Goal: Task Accomplishment & Management: Complete application form

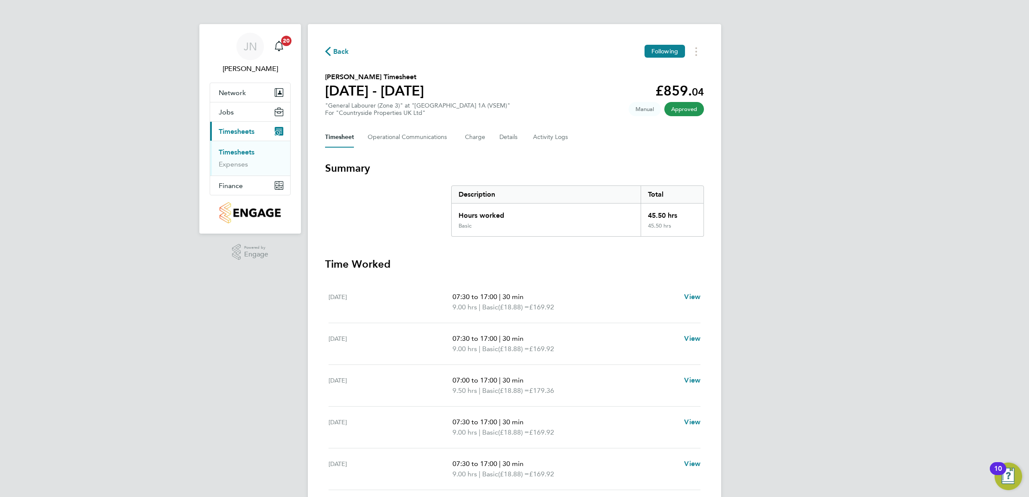
click at [233, 149] on link "Timesheets" at bounding box center [237, 152] width 36 height 8
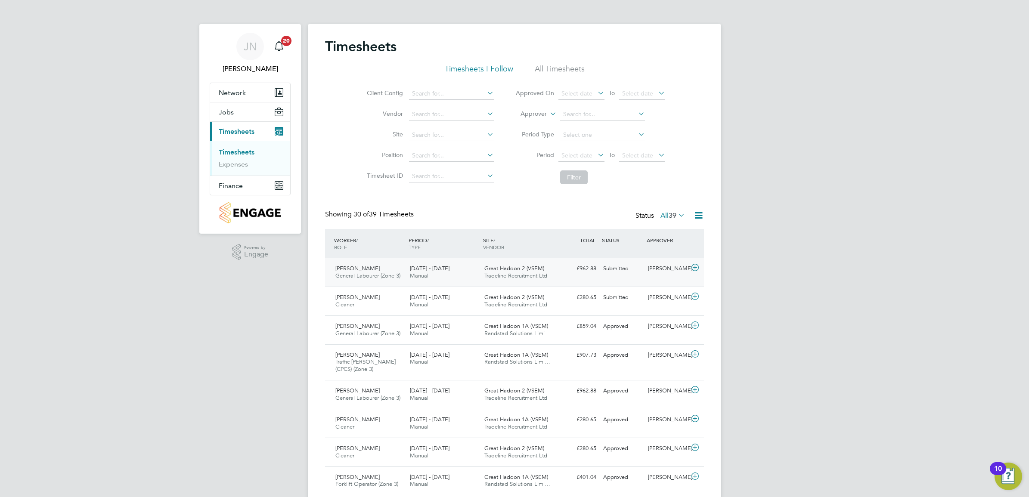
click at [426, 276] on span "Manual" at bounding box center [419, 275] width 19 height 7
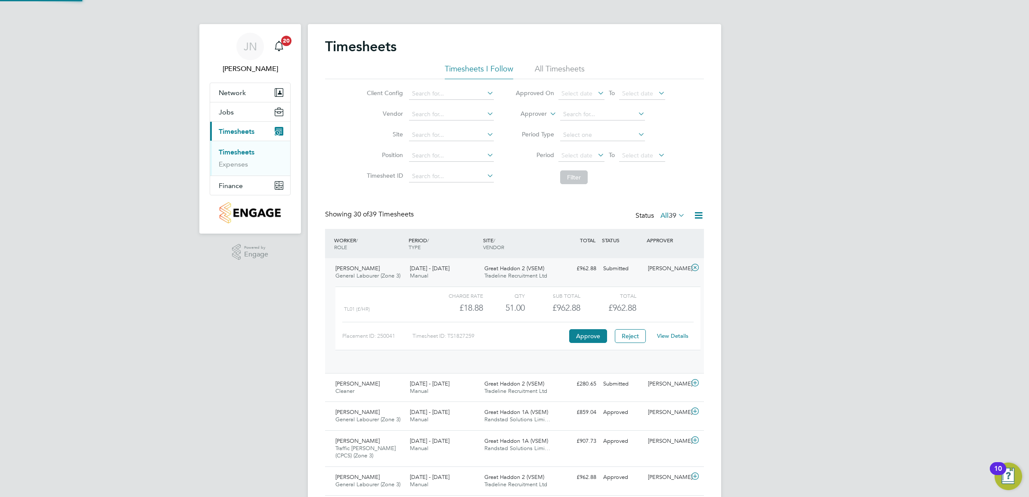
scroll to position [14, 84]
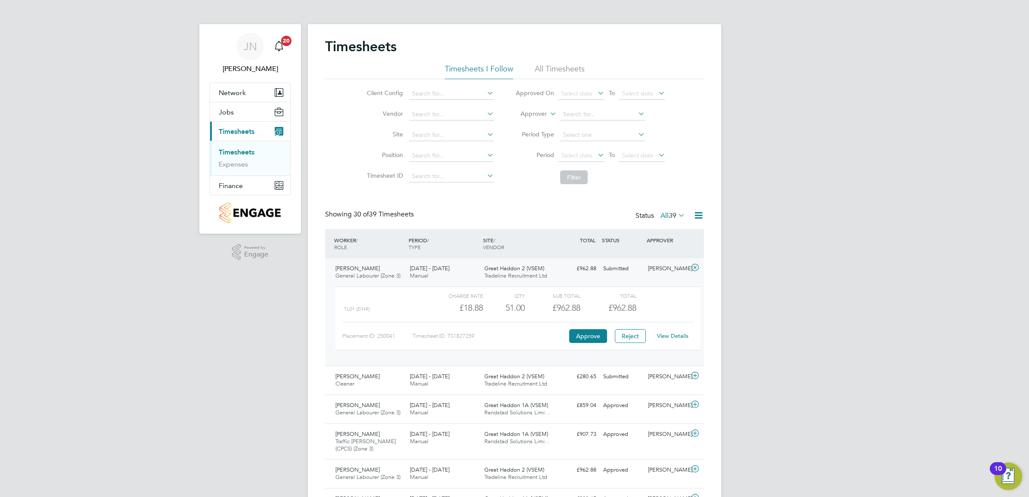
click at [551, 273] on div "Great Haddon 2 (VSEM) Tradeline Recruitment Ltd" at bounding box center [518, 273] width 74 height 22
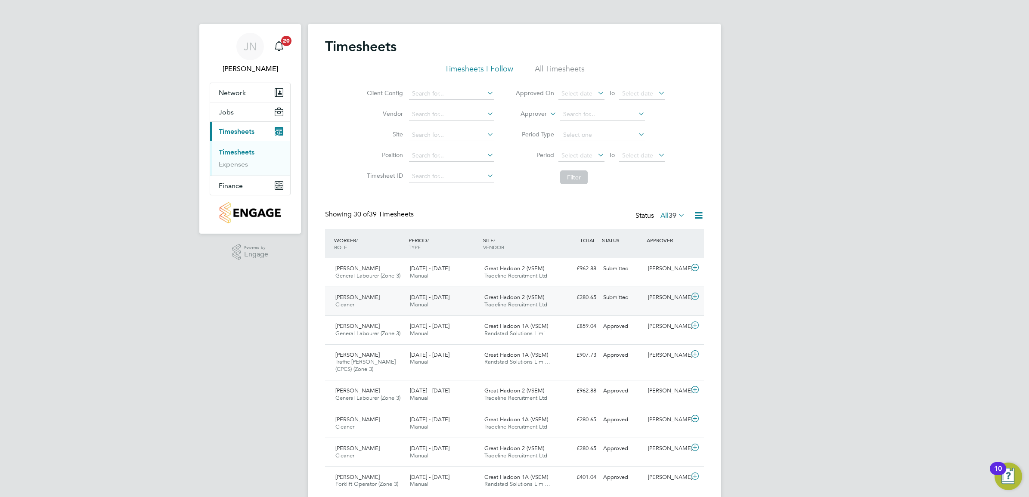
click at [546, 299] on div "Great Haddon 2 (VSEM) Tradeline Recruitment Ltd" at bounding box center [518, 302] width 74 height 22
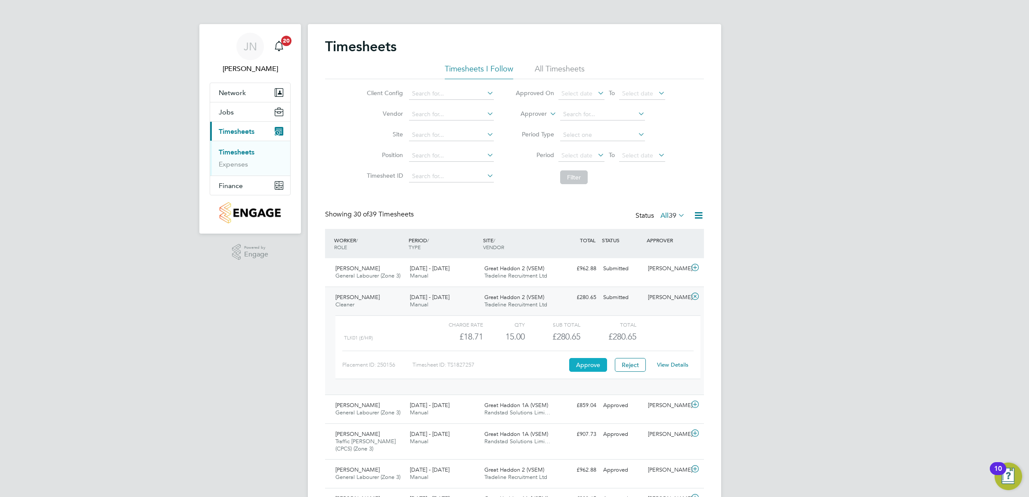
click at [582, 346] on button "Approve" at bounding box center [588, 365] width 38 height 14
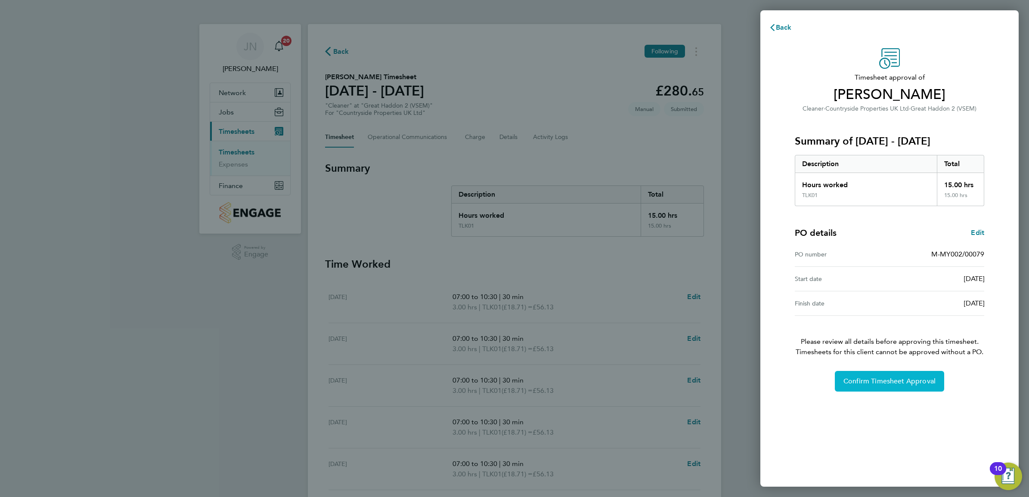
click at [907, 391] on button "Confirm Timesheet Approval" at bounding box center [889, 381] width 109 height 21
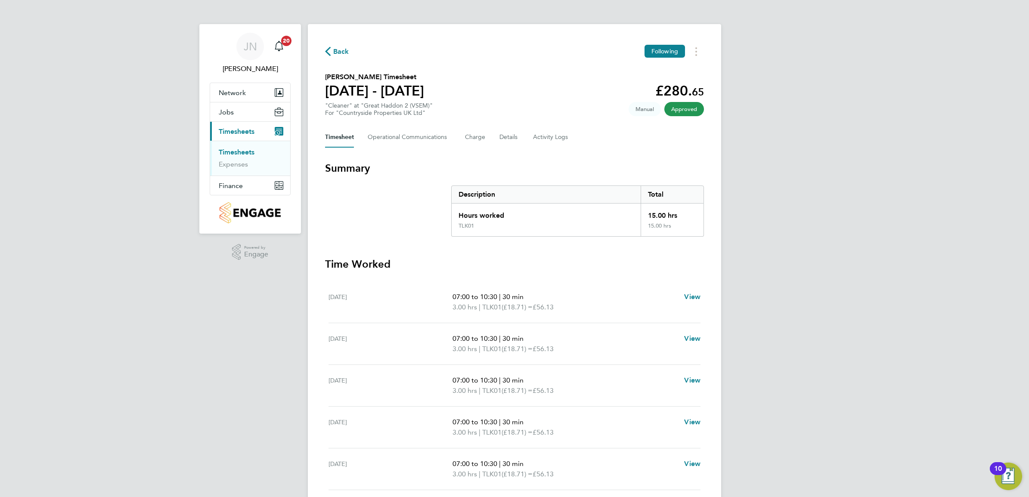
click at [235, 134] on span "Timesheets" at bounding box center [237, 131] width 36 height 8
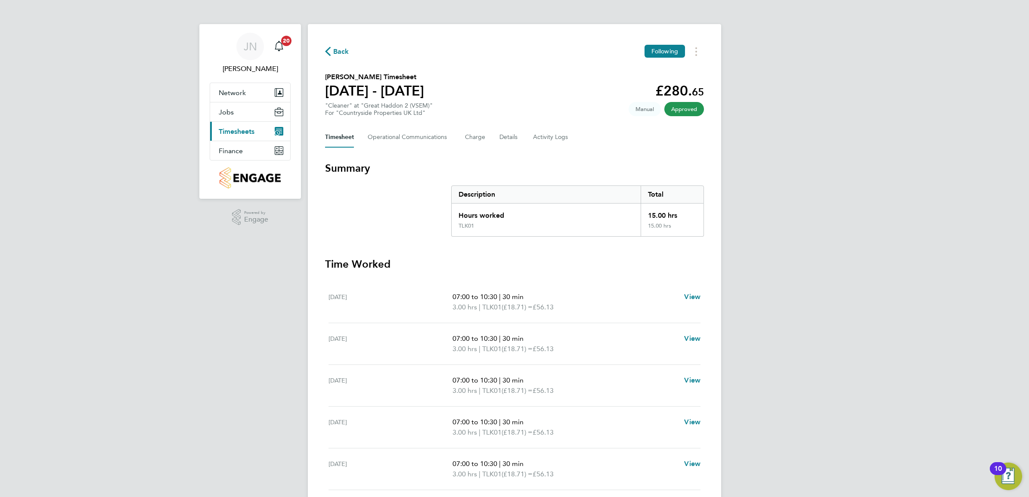
click at [234, 134] on span "Timesheets" at bounding box center [237, 131] width 36 height 8
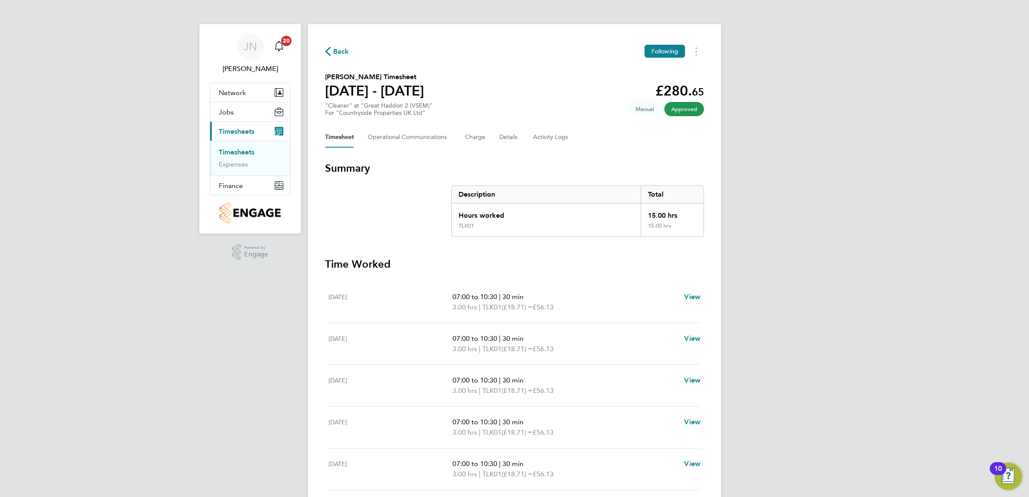
click at [240, 149] on link "Timesheets" at bounding box center [237, 152] width 36 height 8
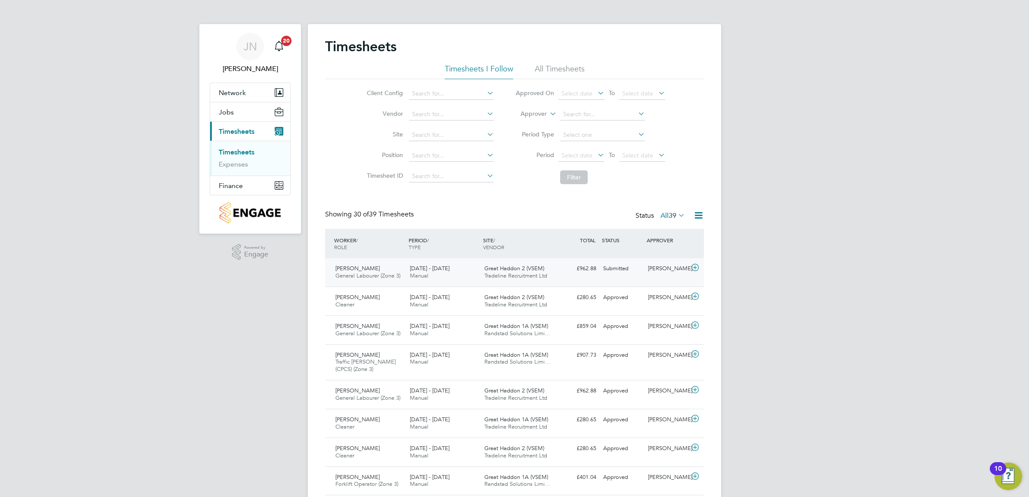
click at [474, 269] on div "15 - 21 Sep 2025 Manual" at bounding box center [443, 273] width 74 height 22
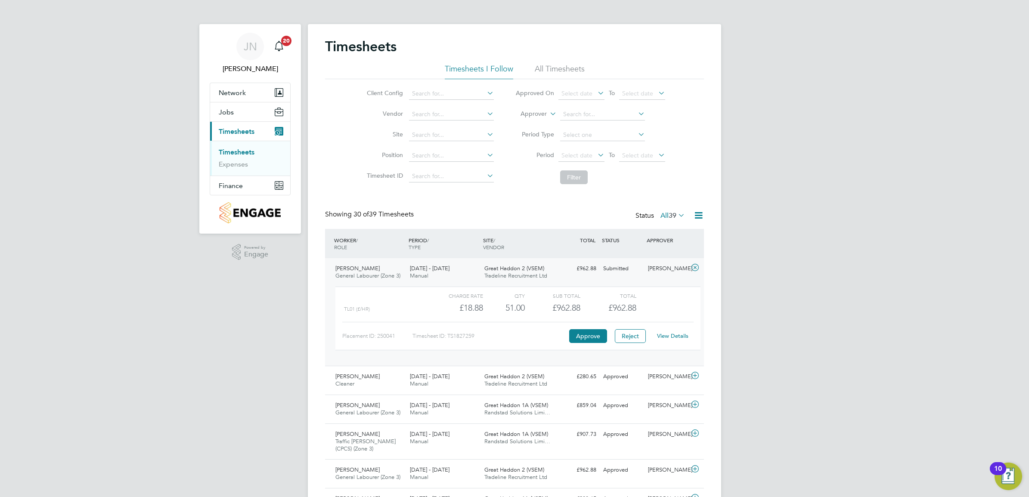
click at [672, 350] on div "Charge rate QTY Sub Total Total TL01 (£/HR) £18.88 51 51.00 51 £962.88 £962.88 …" at bounding box center [517, 319] width 365 height 64
click at [672, 341] on div "View Details" at bounding box center [672, 336] width 42 height 14
click at [671, 337] on link "View Details" at bounding box center [672, 335] width 31 height 7
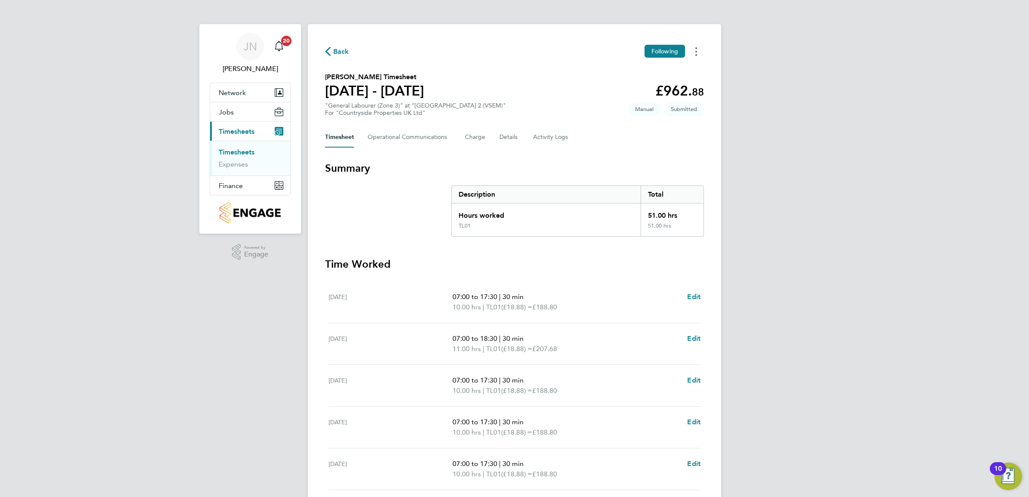
click at [698, 54] on button "Timesheets Menu" at bounding box center [695, 51] width 15 height 13
click at [599, 241] on section "Summary Description Total Hours worked 51.00 hrs TL01 51.00 hrs Time Worked Mon…" at bounding box center [514, 346] width 379 height 370
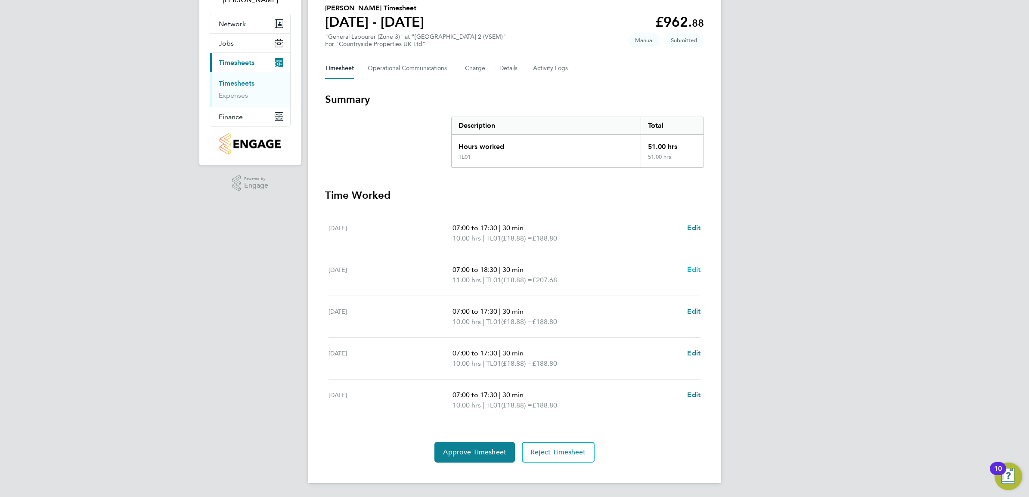
click at [692, 268] on span "Edit" at bounding box center [693, 270] width 13 height 8
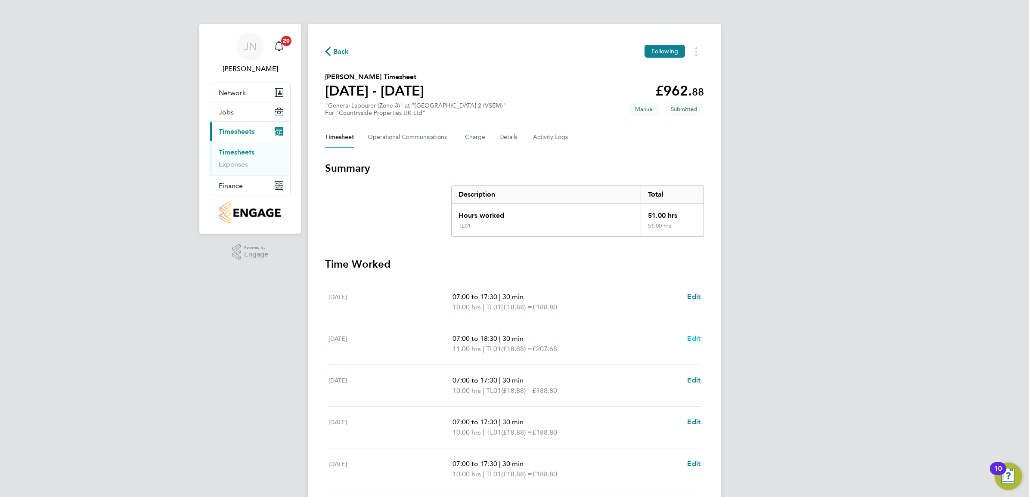
select select "30"
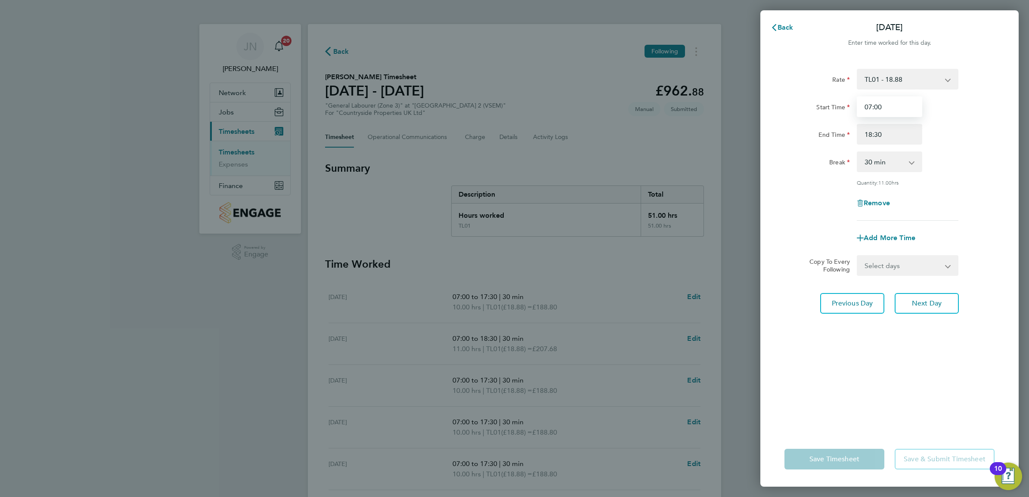
click at [894, 108] on input "07:00" at bounding box center [889, 106] width 65 height 21
type input "08:00"
click at [892, 130] on input "18:30" at bounding box center [889, 134] width 65 height 21
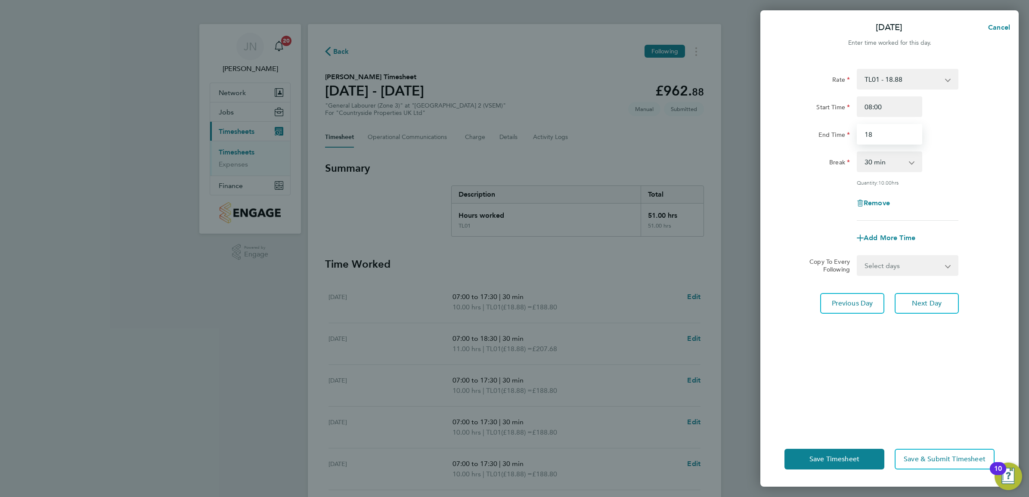
type input "1"
type input "17:00"
click at [918, 307] on span "Next Day" at bounding box center [927, 303] width 30 height 9
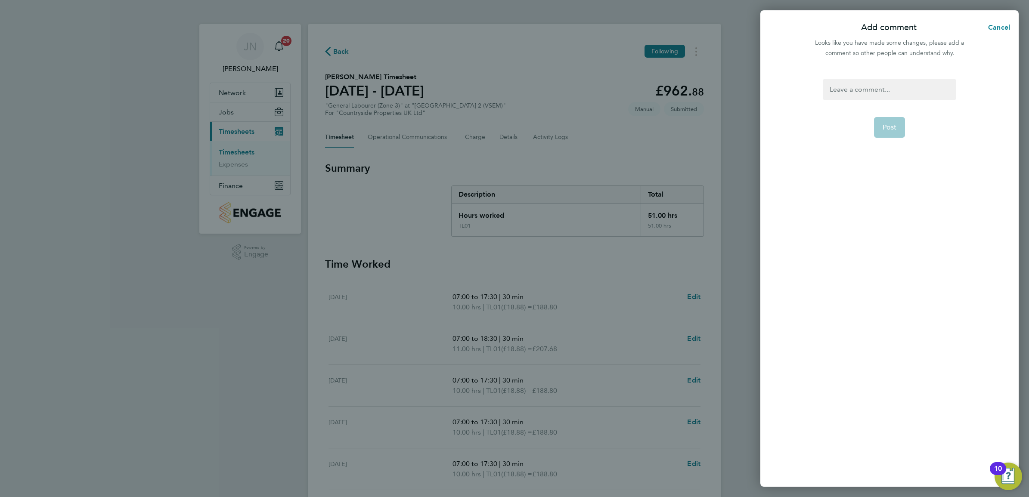
click at [885, 83] on div at bounding box center [889, 89] width 133 height 21
click at [895, 128] on span "Post" at bounding box center [890, 127] width 14 height 9
select select "30"
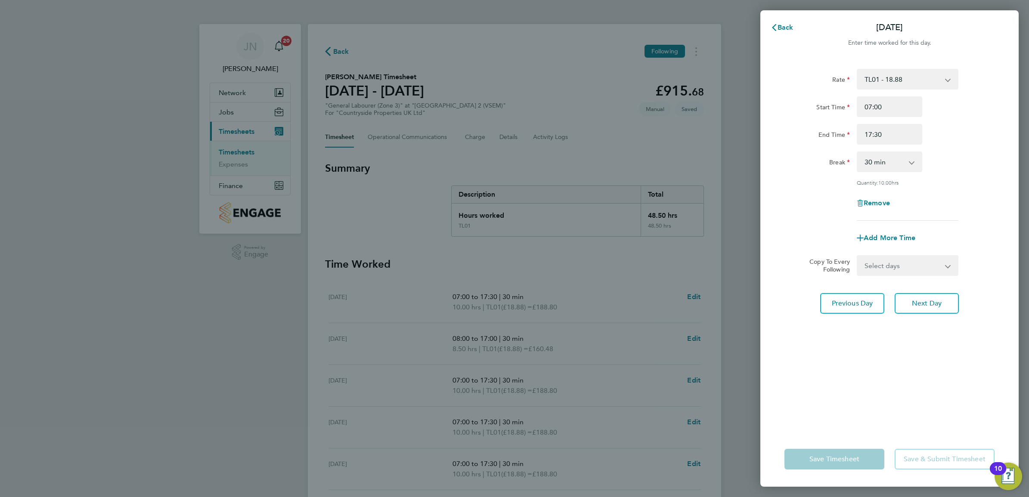
click at [595, 366] on div "Back Wed 17 Sep Enter time worked for this day. Rate TL01 - 18.88 Start Time 07…" at bounding box center [514, 248] width 1029 height 497
click at [793, 28] on button "Back" at bounding box center [782, 27] width 40 height 17
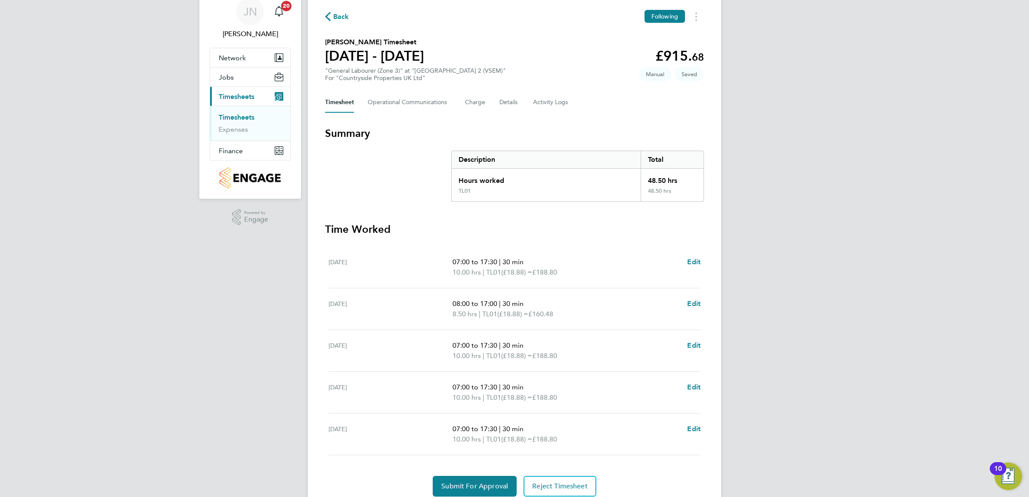
scroll to position [54, 0]
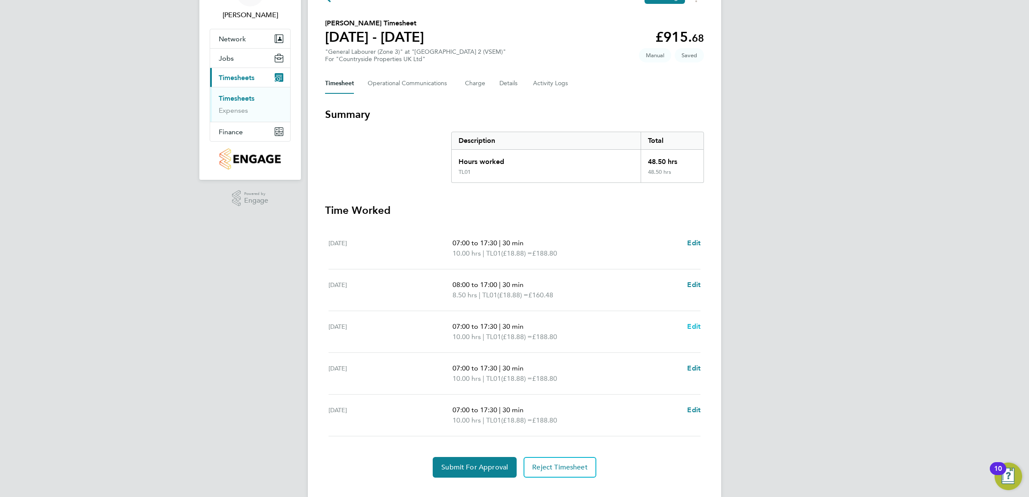
click at [693, 328] on span "Edit" at bounding box center [693, 326] width 13 height 8
select select "30"
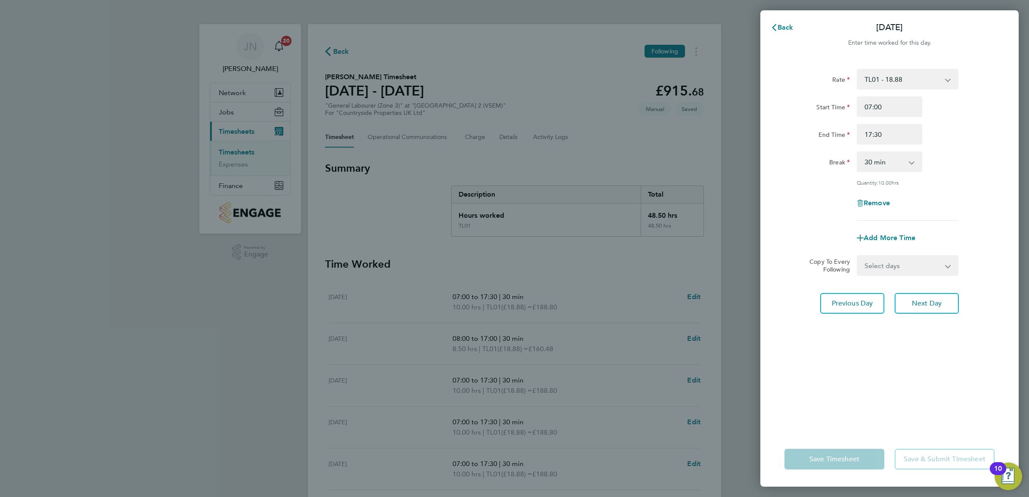
click at [554, 375] on div "Back Wed 17 Sep Enter time worked for this day. Rate TL01 - 18.88 Start Time 07…" at bounding box center [514, 248] width 1029 height 497
click at [785, 35] on button "Back" at bounding box center [782, 27] width 40 height 17
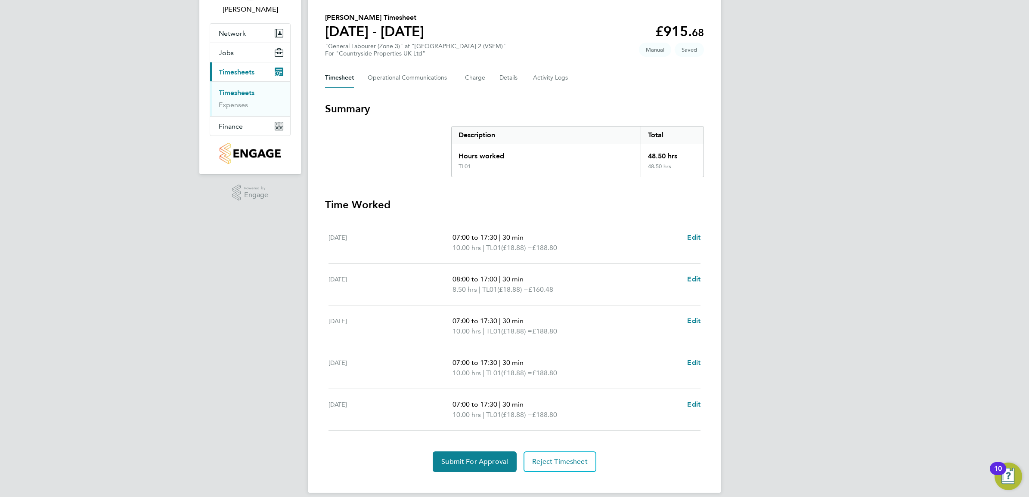
scroll to position [69, 0]
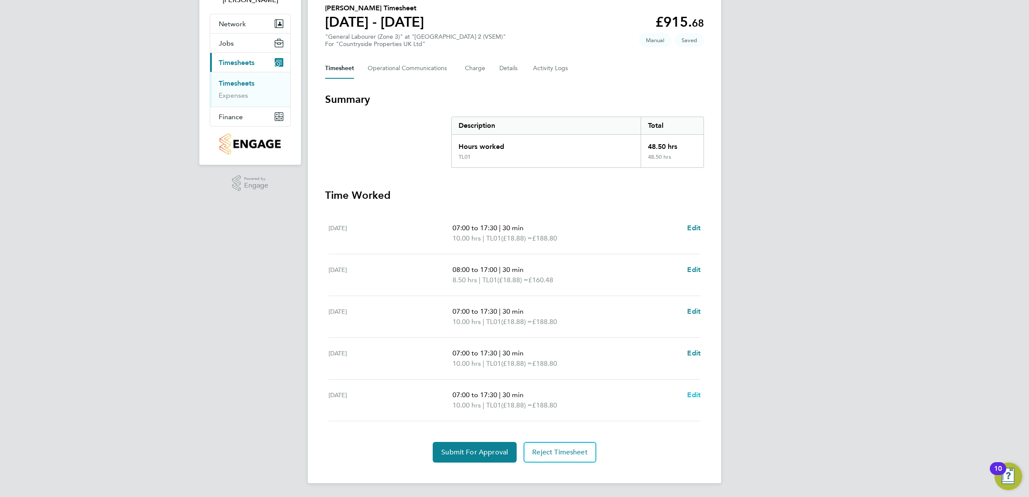
click at [698, 394] on span "Edit" at bounding box center [693, 395] width 13 height 8
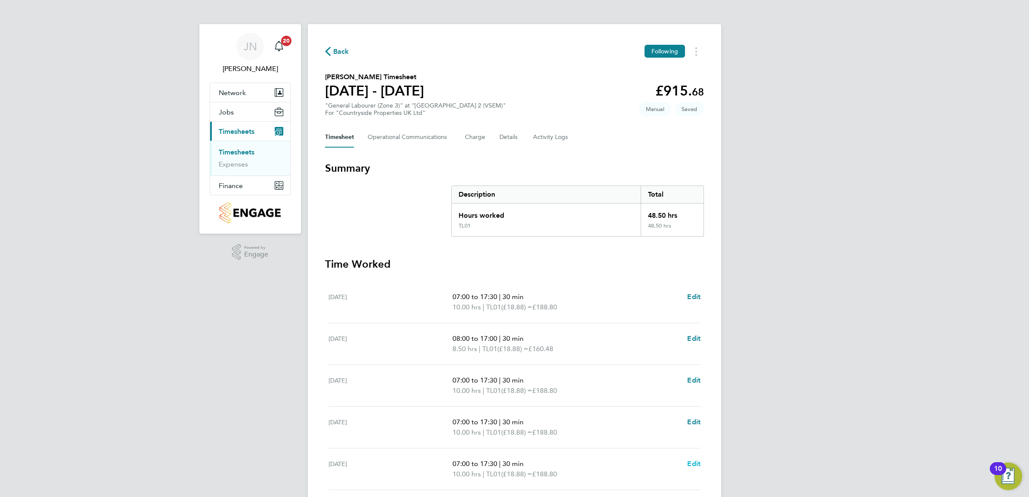
select select "30"
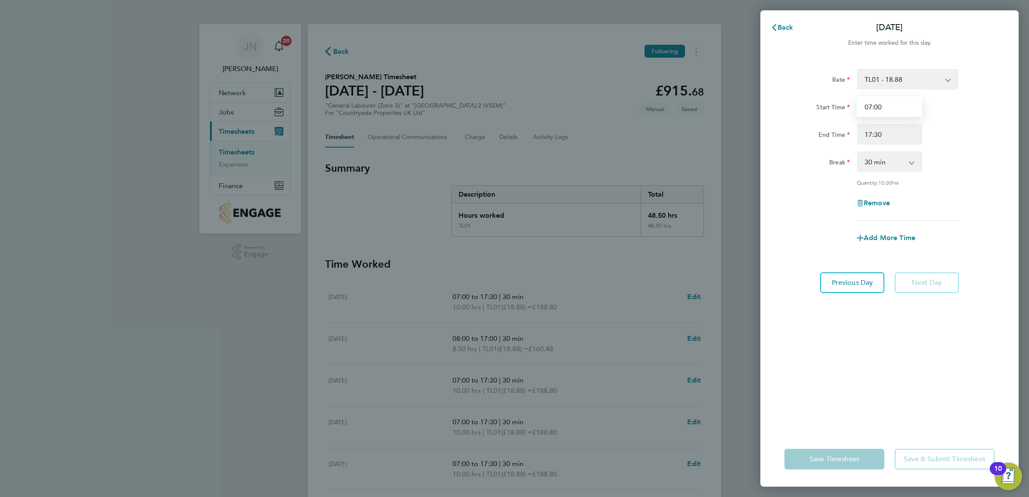
click at [885, 110] on input "07:00" at bounding box center [889, 106] width 65 height 21
type input "08:55"
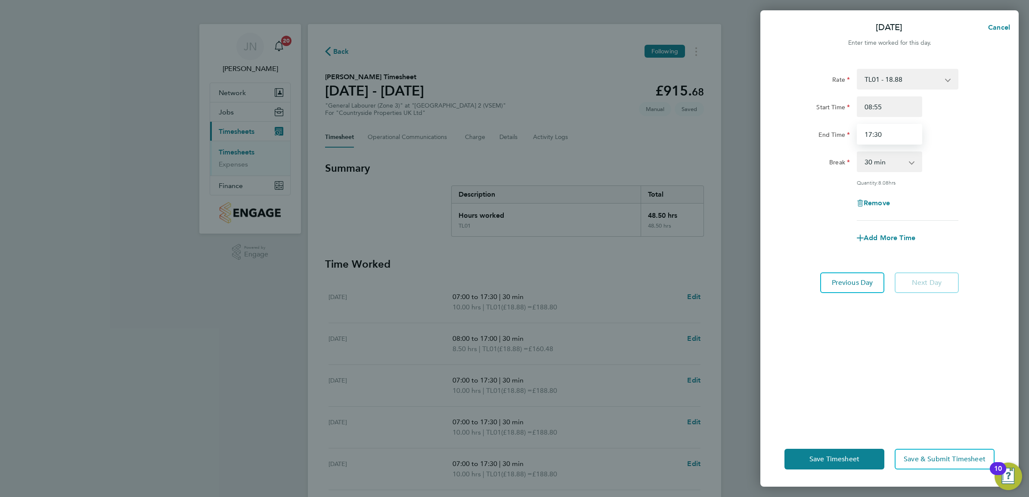
click at [887, 137] on input "17:30" at bounding box center [889, 134] width 65 height 21
type input "1"
type input "16:40"
click at [842, 458] on span "Save Timesheet" at bounding box center [834, 459] width 50 height 9
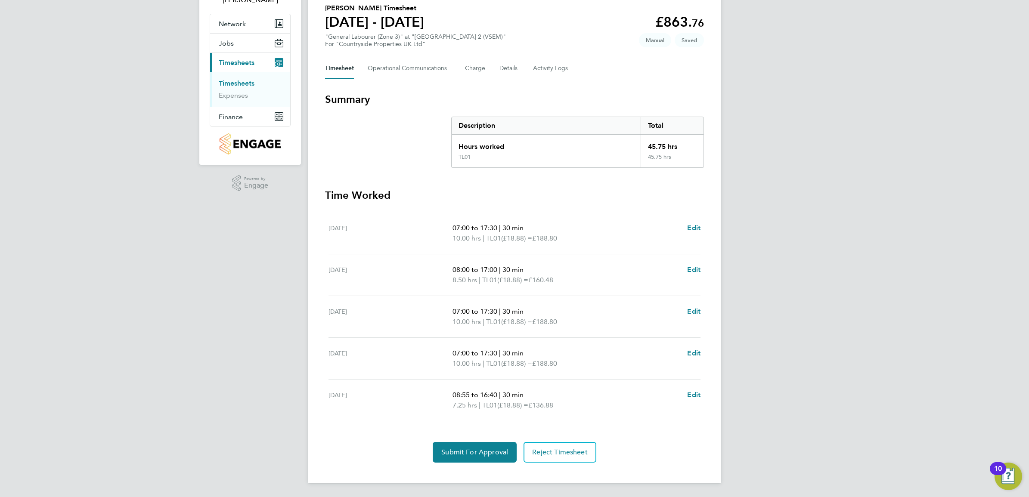
scroll to position [69, 0]
click at [687, 232] on link "Edit" at bounding box center [693, 228] width 13 height 10
select select "30"
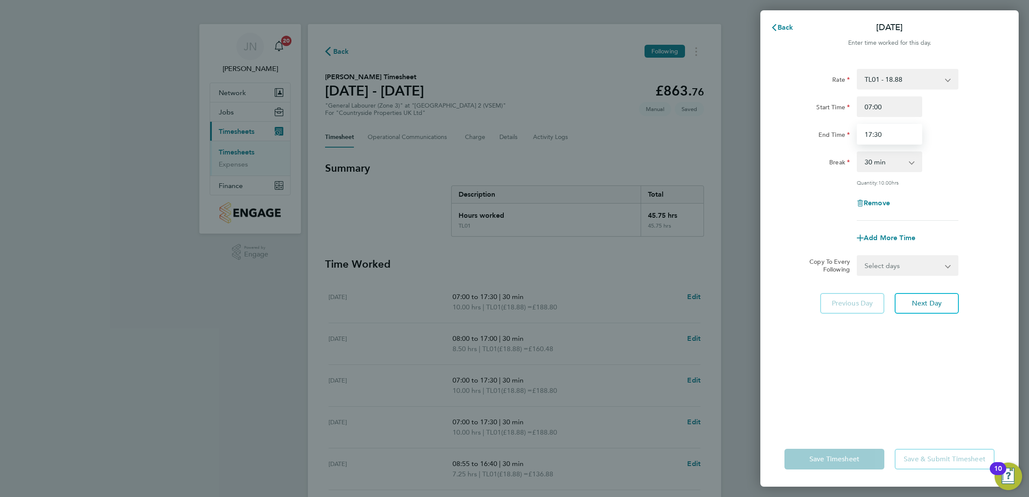
click at [891, 128] on input "17:30" at bounding box center [889, 134] width 65 height 21
type input "17:00"
click at [909, 349] on div "Rate TL01 - 18.88 Start Time 07:00 End Time 17:00 Break 0 min 15 min 30 min 45 …" at bounding box center [889, 245] width 258 height 373
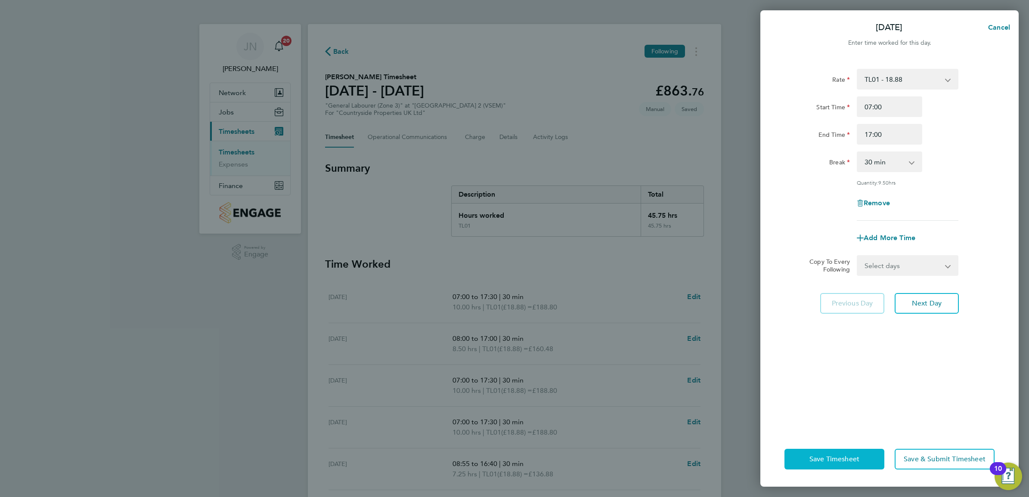
click at [855, 458] on span "Save Timesheet" at bounding box center [834, 459] width 50 height 9
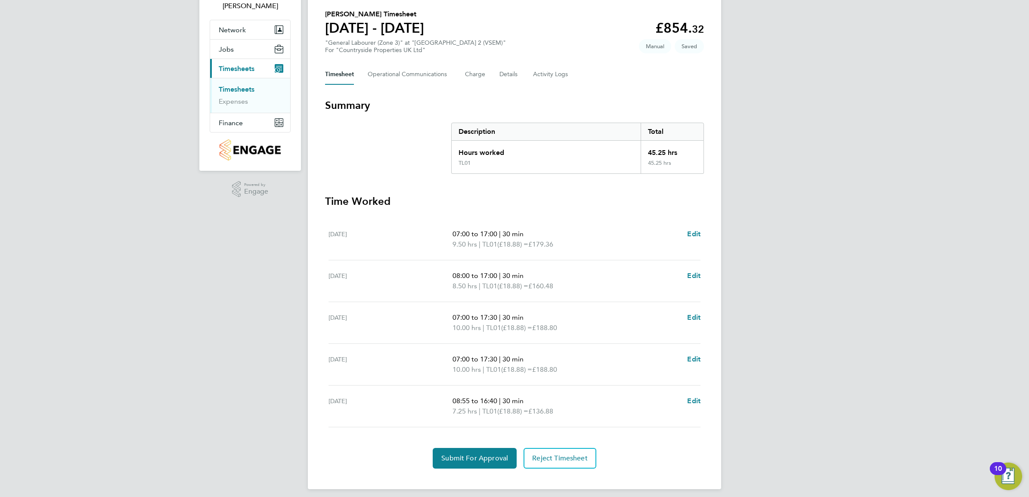
scroll to position [69, 0]
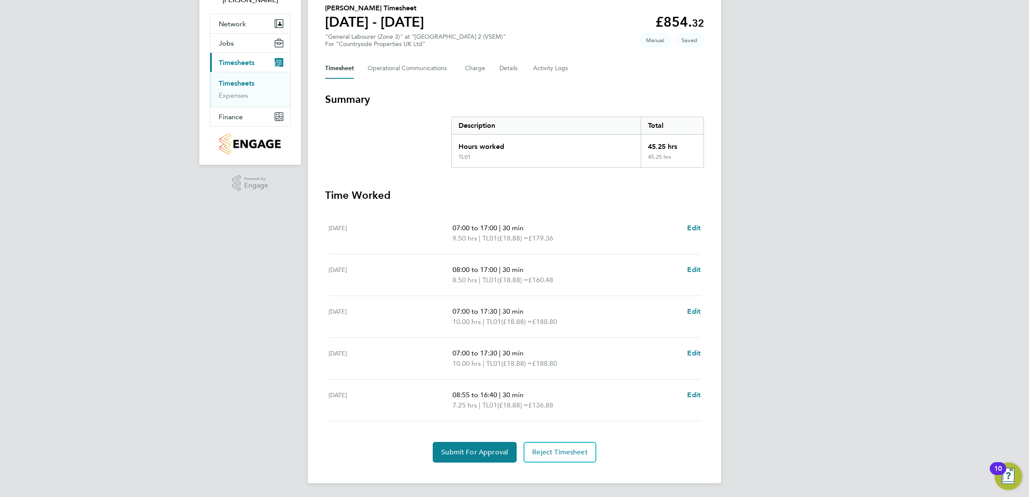
drag, startPoint x: 470, startPoint y: 265, endPoint x: 438, endPoint y: 265, distance: 31.9
click at [438, 265] on div "Tue 16 Sep 08:00 to 17:00 | 30 min 8.50 hrs | TL01 (£18.88) = £160.48 Edit" at bounding box center [514, 275] width 372 height 42
click at [690, 269] on span "Edit" at bounding box center [693, 270] width 13 height 8
select select "30"
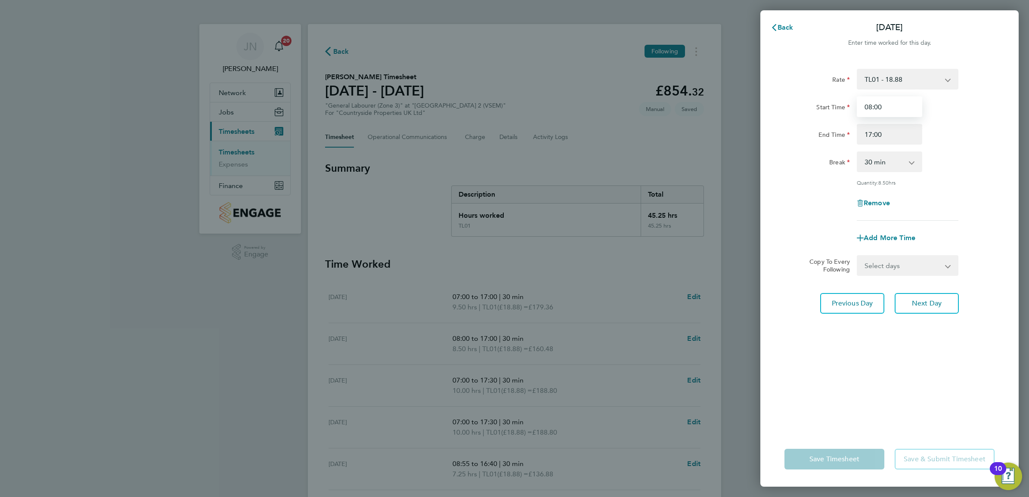
drag, startPoint x: 886, startPoint y: 102, endPoint x: 796, endPoint y: 104, distance: 89.6
click at [797, 104] on div "Start Time 08:00" at bounding box center [889, 106] width 217 height 21
type input "07:00"
click at [892, 415] on div "Rate TL01 - 18.88 Start Time 07:00 End Time 17:00 Break 0 min 15 min 30 min 45 …" at bounding box center [889, 245] width 258 height 373
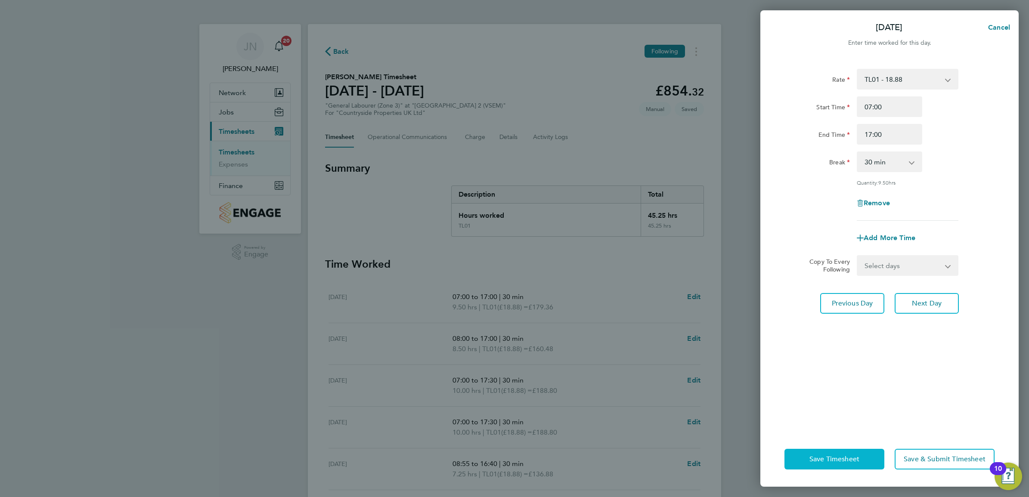
click at [857, 456] on span "Save Timesheet" at bounding box center [834, 459] width 50 height 9
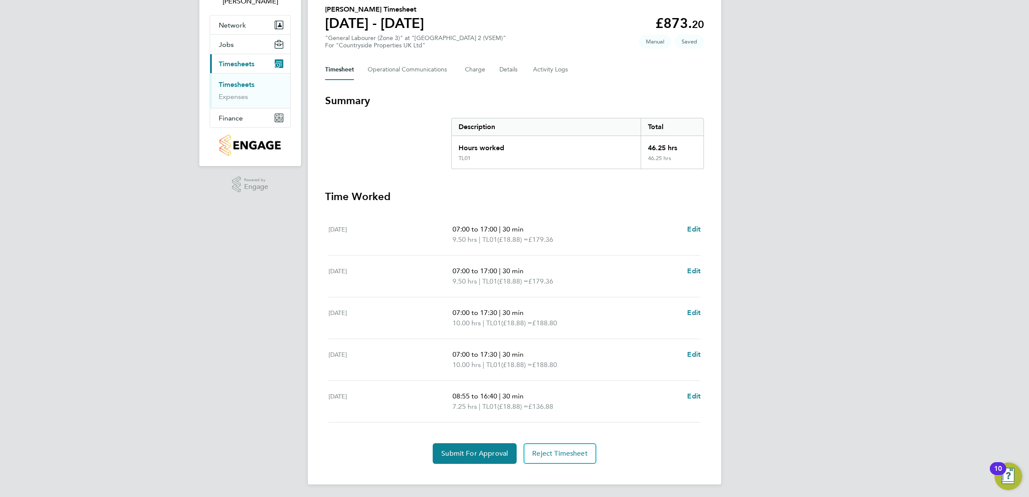
scroll to position [69, 0]
click at [694, 310] on span "Edit" at bounding box center [693, 311] width 13 height 8
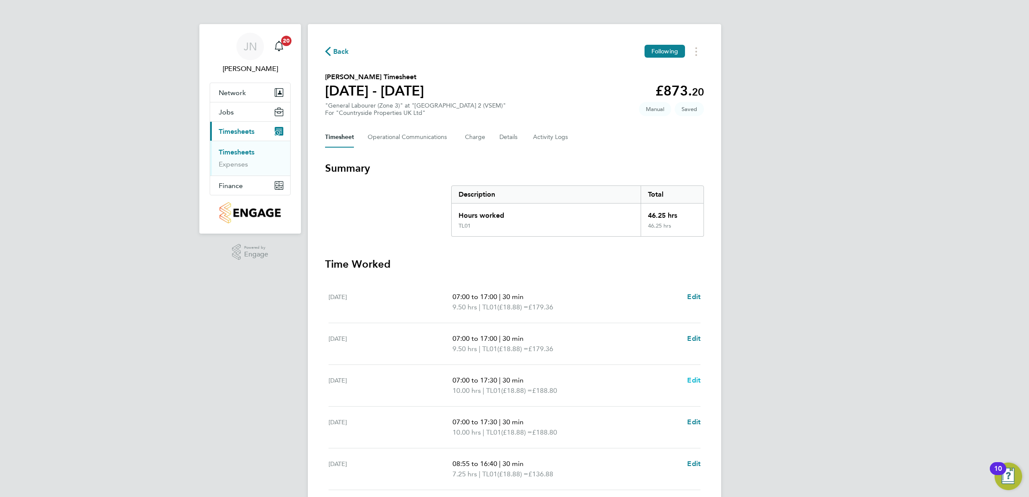
select select "30"
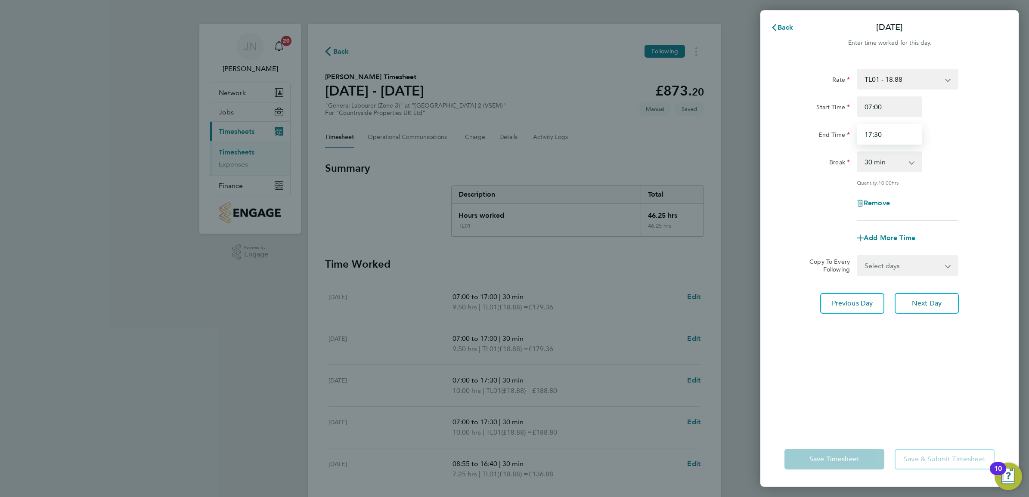
drag, startPoint x: 911, startPoint y: 133, endPoint x: 711, endPoint y: 130, distance: 200.6
click at [718, 132] on div "Back Wed 17 Sep Enter time worked for this day. Rate TL01 - 18.88 Start Time 07…" at bounding box center [514, 248] width 1029 height 497
type input "17:00"
click at [888, 373] on div "Rate TL01 - 18.88 Start Time 07:00 End Time 17:00 Break 0 min 15 min 30 min 45 …" at bounding box center [889, 245] width 258 height 373
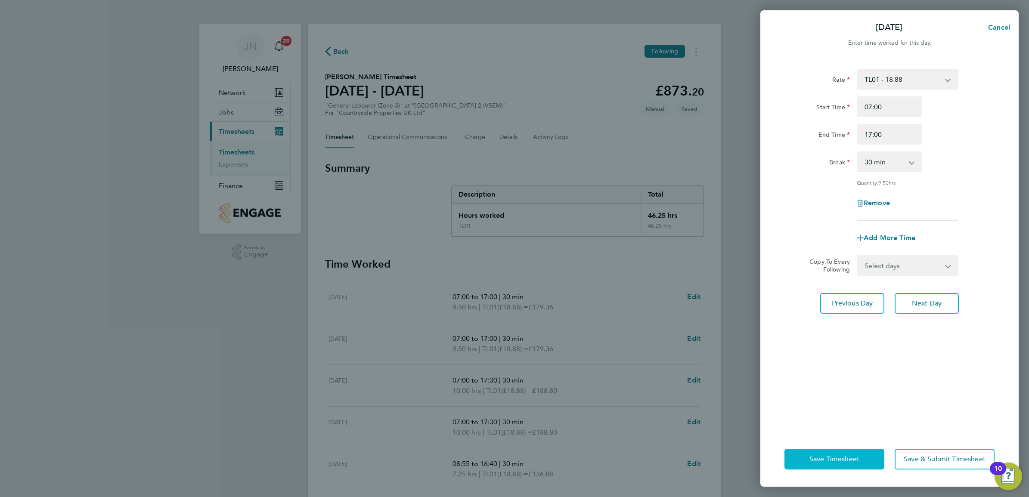
click at [842, 455] on span "Save Timesheet" at bounding box center [834, 459] width 50 height 9
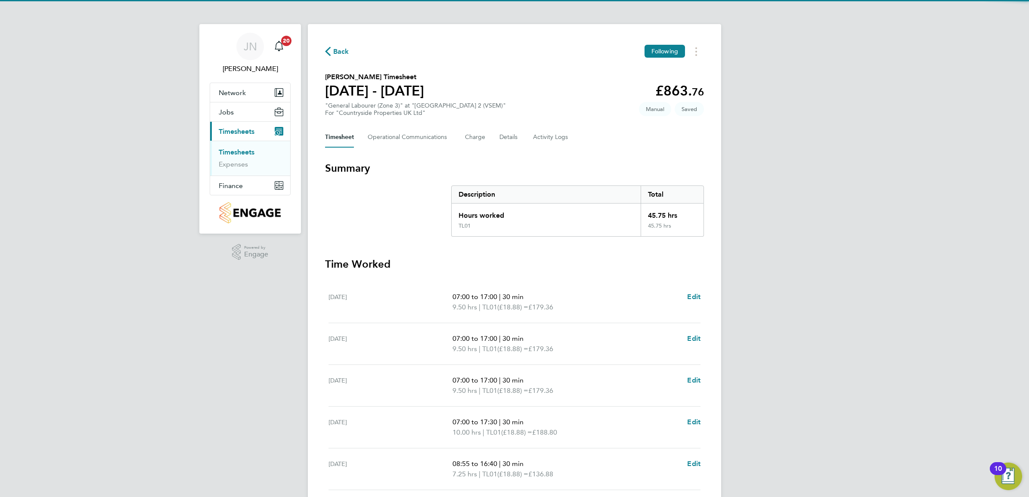
click at [597, 309] on p "9.50 hrs | TL01 (£18.88) = £179.36" at bounding box center [566, 307] width 228 height 10
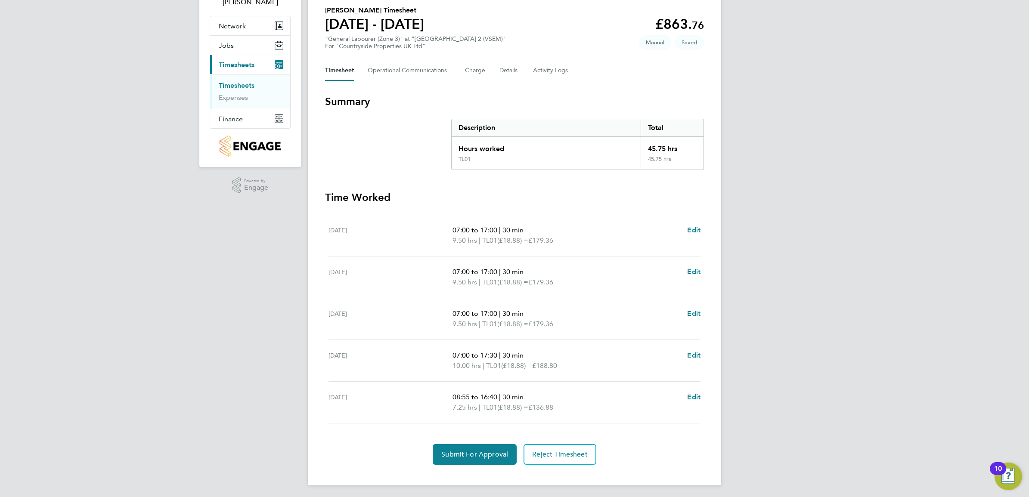
scroll to position [69, 0]
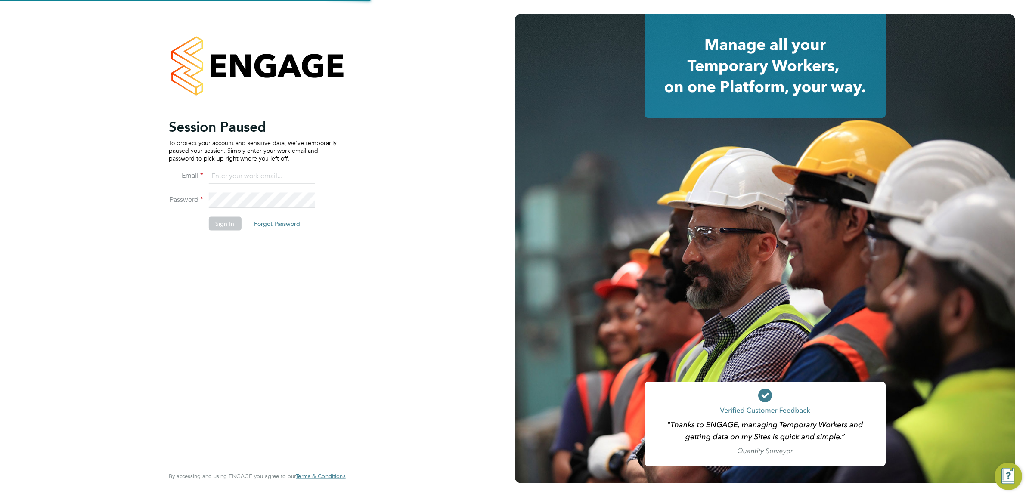
type input "[PERSON_NAME][EMAIL_ADDRESS][PERSON_NAME][DOMAIN_NAME]"
click at [224, 226] on button "Sign In" at bounding box center [224, 224] width 33 height 14
click at [227, 223] on button "Sign In" at bounding box center [224, 224] width 33 height 14
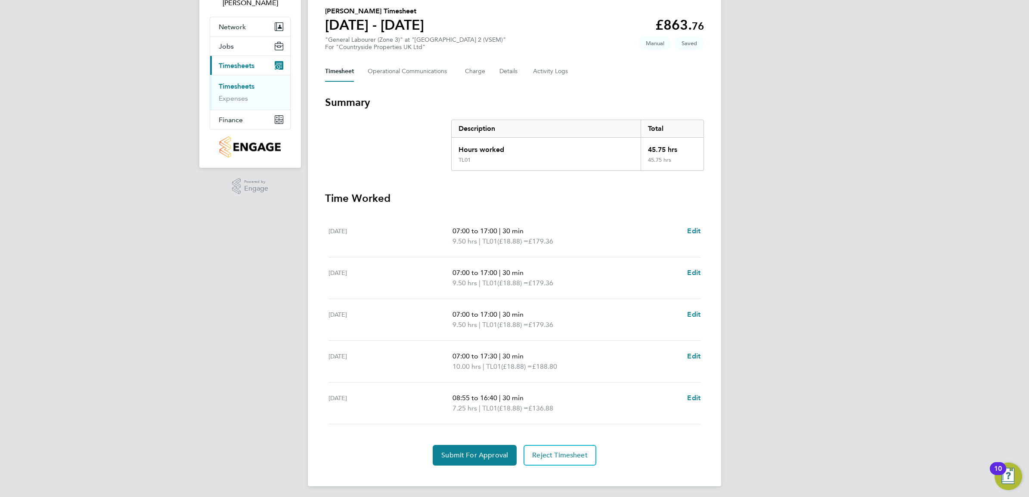
scroll to position [69, 0]
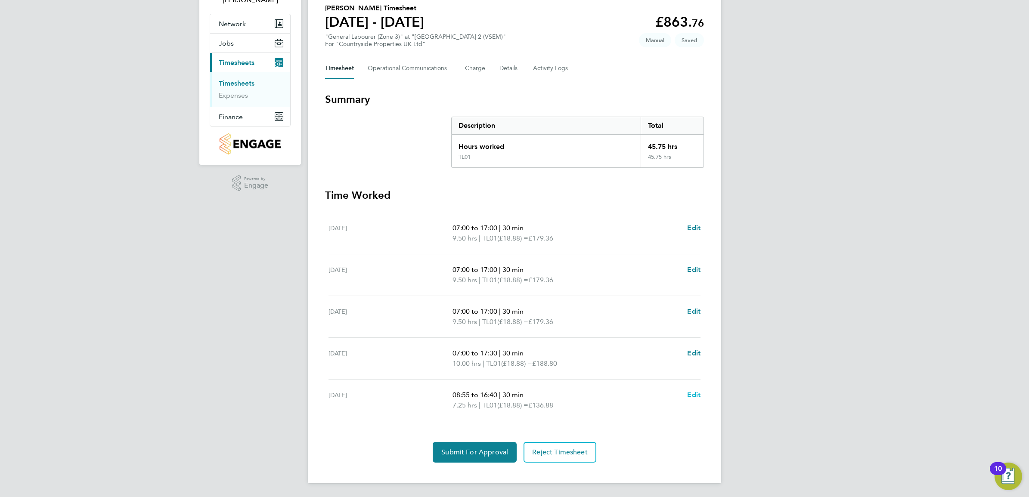
click at [694, 394] on span "Edit" at bounding box center [693, 395] width 13 height 8
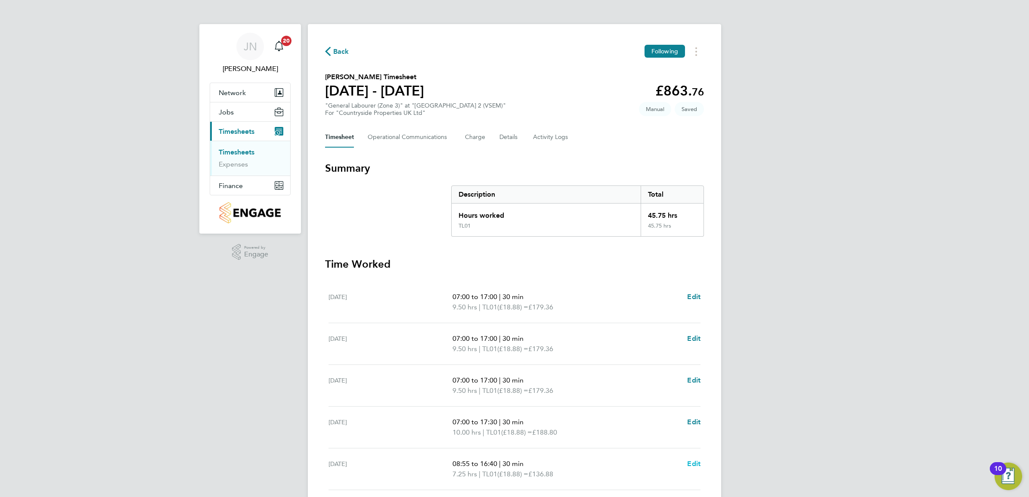
select select "30"
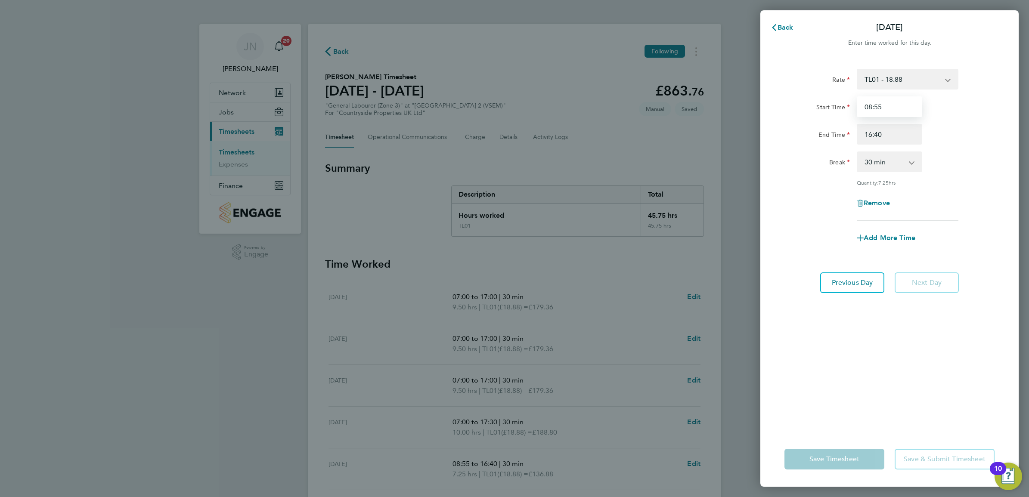
click at [893, 107] on input "08:55" at bounding box center [889, 106] width 65 height 21
click at [842, 106] on div "Start Time 08:55" at bounding box center [889, 106] width 217 height 21
type input "07:00"
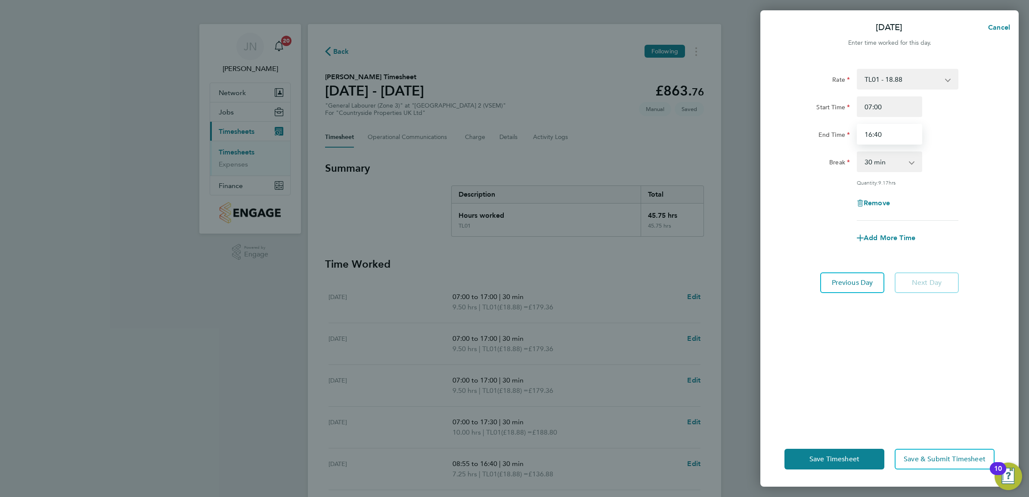
drag, startPoint x: 880, startPoint y: 138, endPoint x: 854, endPoint y: 141, distance: 26.9
click at [854, 141] on div "16:40" at bounding box center [889, 134] width 72 height 21
type input "17:00"
click at [862, 459] on button "Save Timesheet" at bounding box center [834, 459] width 100 height 21
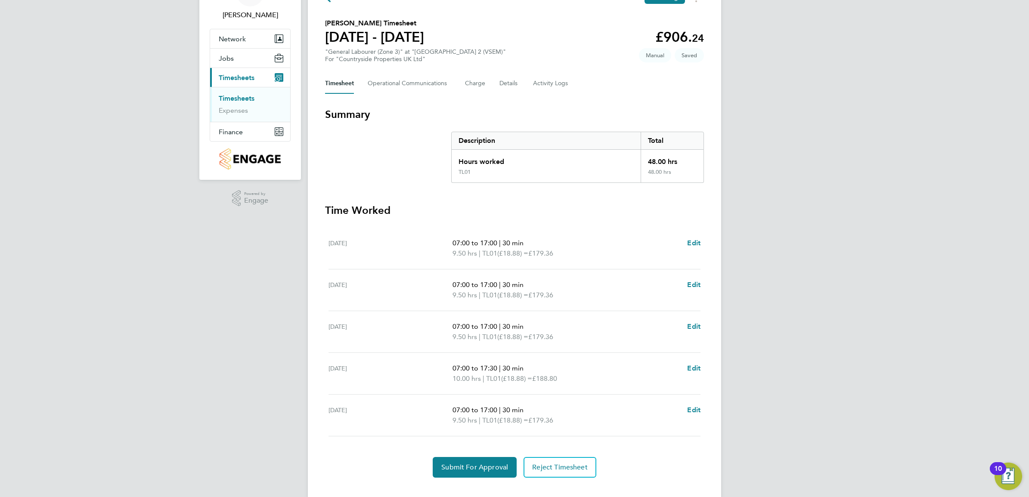
scroll to position [69, 0]
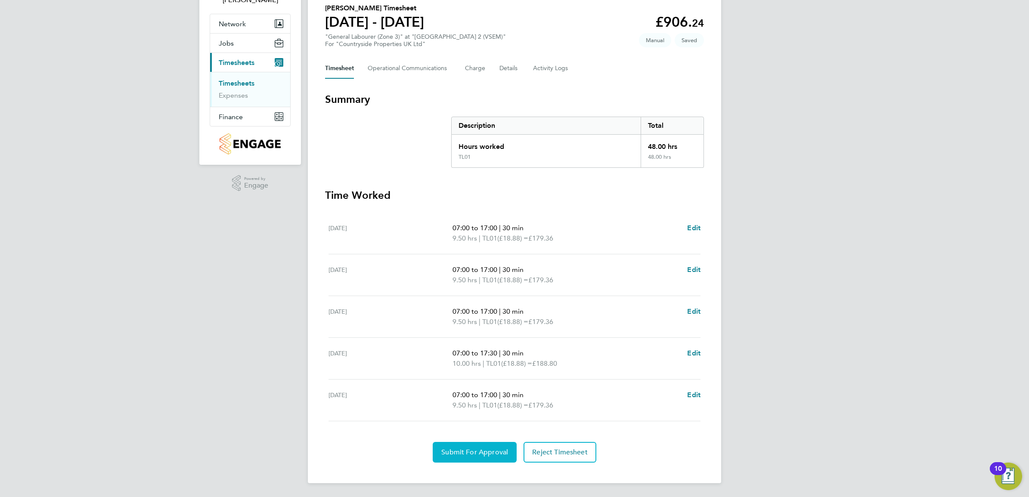
click at [474, 450] on span "Submit For Approval" at bounding box center [474, 452] width 67 height 9
click at [688, 352] on span "Edit" at bounding box center [693, 353] width 13 height 8
select select "30"
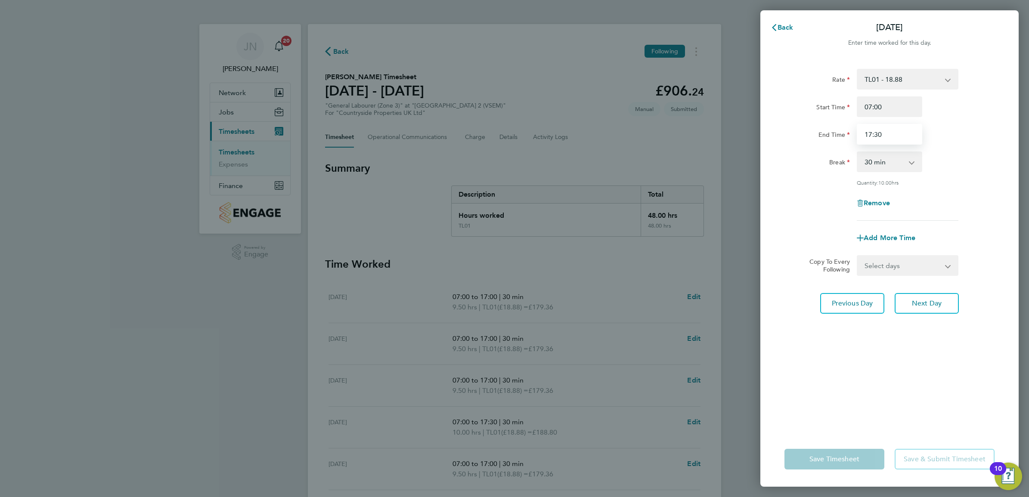
click at [892, 136] on input "17:30" at bounding box center [889, 134] width 65 height 21
type input "17:00"
click at [946, 207] on div "Remove" at bounding box center [889, 203] width 217 height 21
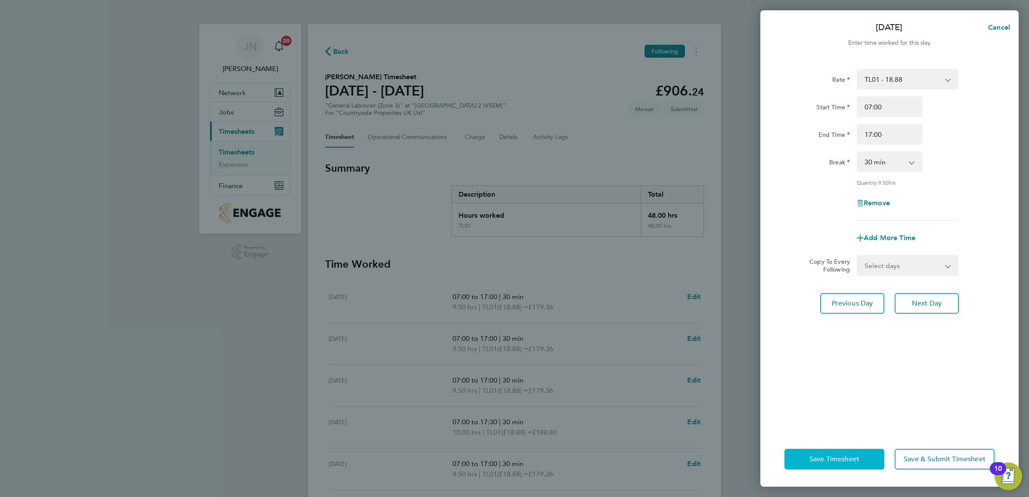
click at [845, 461] on span "Save Timesheet" at bounding box center [834, 459] width 50 height 9
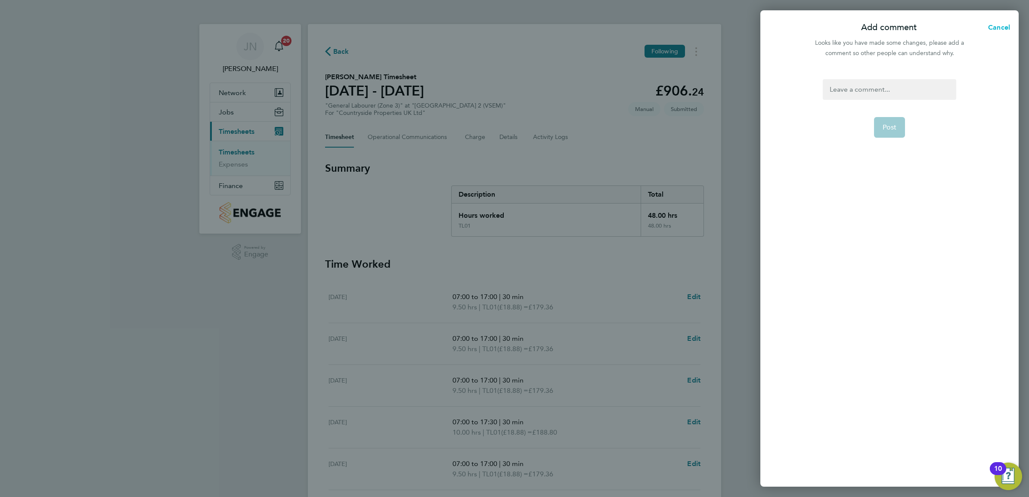
click at [991, 29] on span "Cancel" at bounding box center [997, 27] width 25 height 8
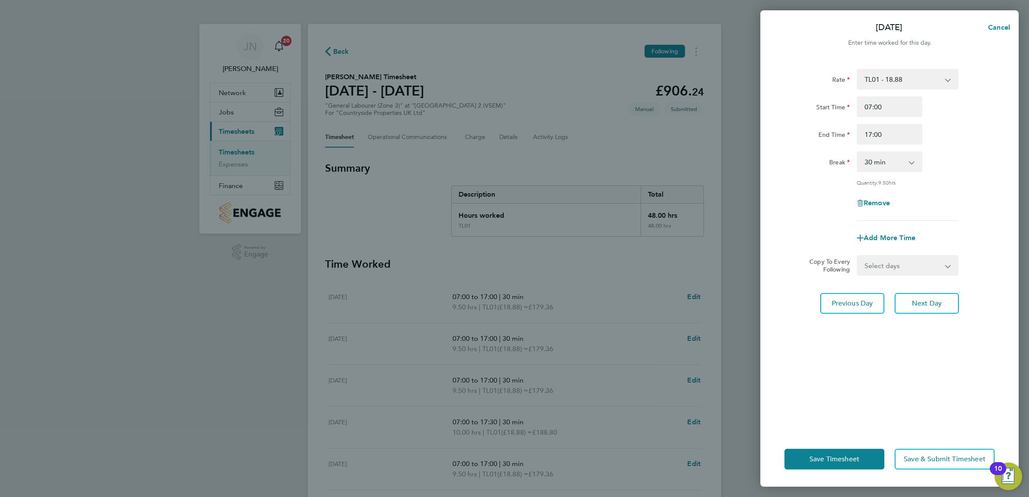
click at [739, 377] on div "Thu 18 Sep Cancel Enter time worked for this day. Rate TL01 - 18.88 Start Time …" at bounding box center [514, 248] width 1029 height 497
click at [993, 24] on span "Cancel" at bounding box center [997, 27] width 25 height 8
select select "30"
drag, startPoint x: 883, startPoint y: 98, endPoint x: 881, endPoint y: 144, distance: 46.5
click at [884, 100] on div "Rate TL01 - 18.88 Start Time 07:00 End Time 17:30 Break 0 min 15 min 30 min 45 …" at bounding box center [889, 145] width 210 height 152
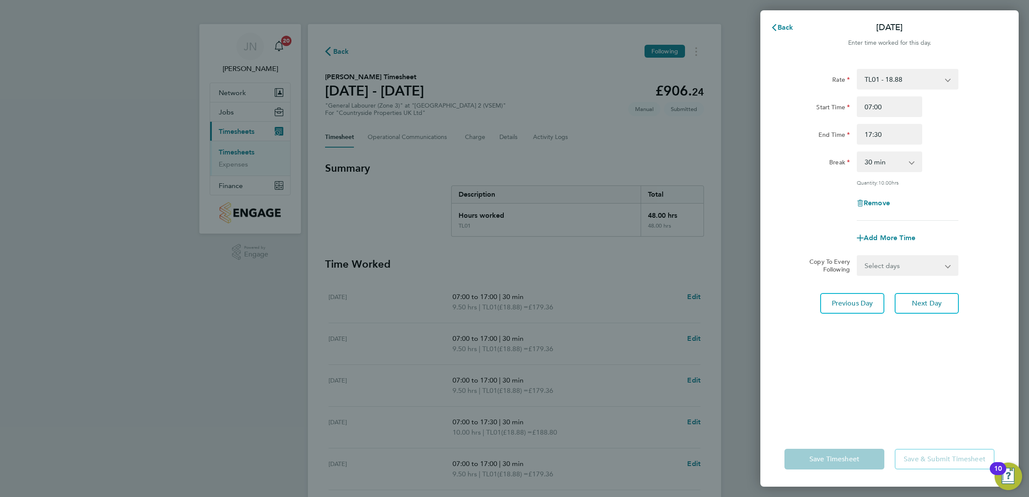
click at [883, 149] on div "Rate TL01 - 18.88 Start Time 07:00 End Time 17:30 Break 0 min 15 min 30 min 45 …" at bounding box center [889, 145] width 210 height 152
click at [886, 134] on input "17:30" at bounding box center [889, 134] width 65 height 21
type input "17:00"
click at [842, 356] on div "Rate TL01 - 18.88 Start Time 07:00 End Time 17:00 Break 0 min 15 min 30 min 45 …" at bounding box center [889, 245] width 258 height 373
click at [832, 447] on div "Save Timesheet Save & Submit Timesheet" at bounding box center [889, 459] width 258 height 55
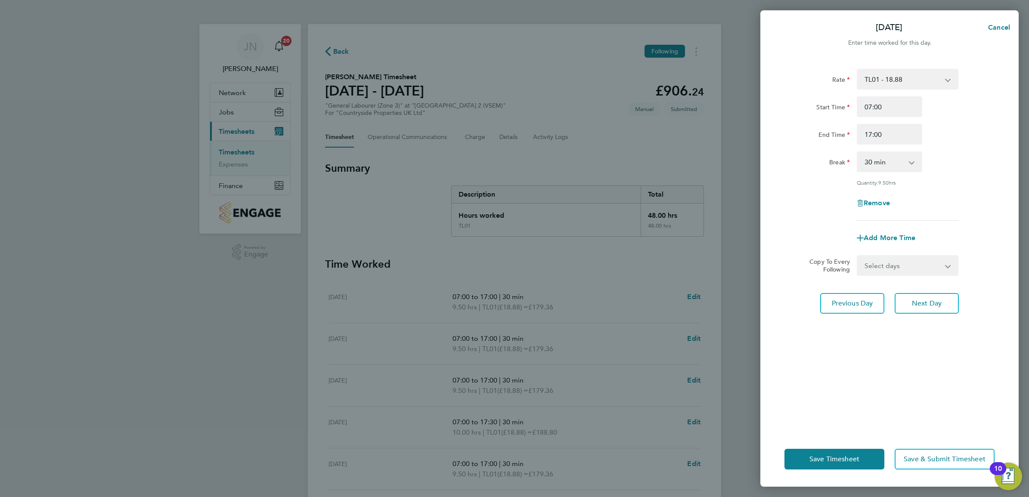
click at [833, 476] on div "Save Timesheet Save & Submit Timesheet" at bounding box center [889, 459] width 258 height 55
click at [830, 461] on span "Save Timesheet" at bounding box center [834, 459] width 50 height 9
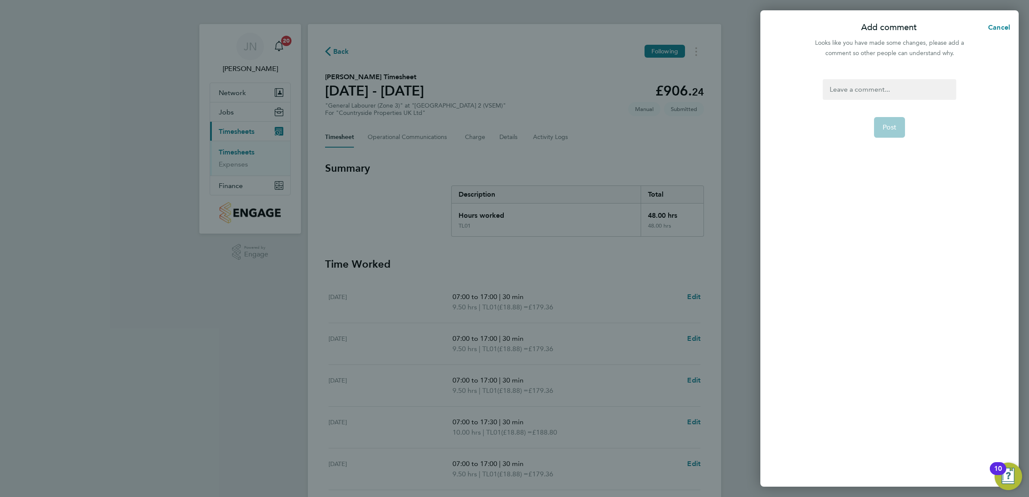
click at [661, 295] on div "Add comment Cancel Looks like you have made some changes, please add a comment …" at bounding box center [514, 248] width 1029 height 497
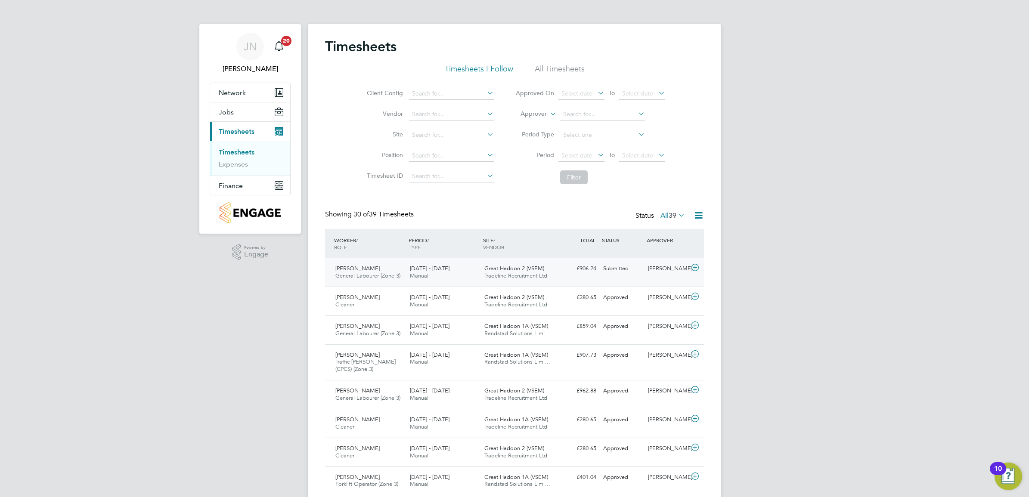
click at [482, 269] on div "Great Haddon 2 (VSEM) Tradeline Recruitment Ltd" at bounding box center [518, 273] width 74 height 22
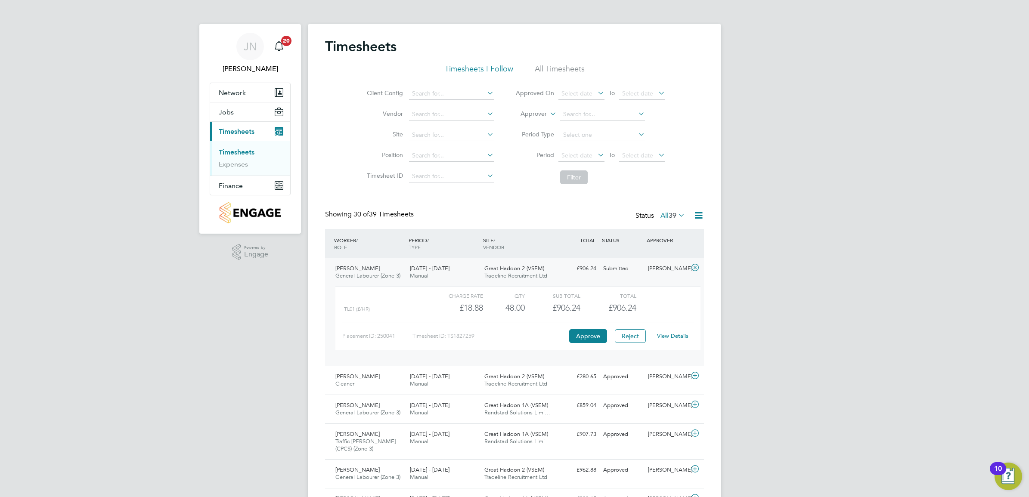
click at [516, 272] on div "Great Haddon 2 (VSEM) Tradeline Recruitment Ltd" at bounding box center [518, 273] width 74 height 22
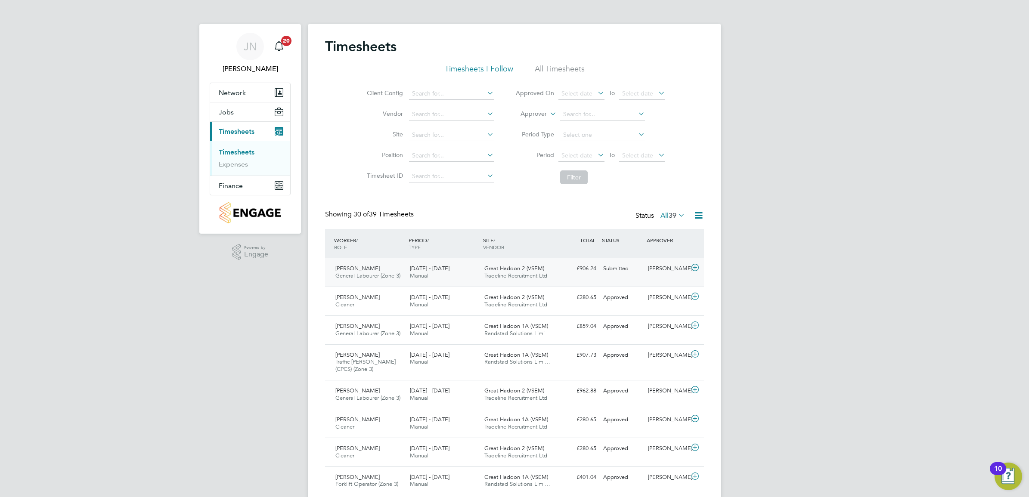
click at [522, 273] on span "Tradeline Recruitment Ltd" at bounding box center [515, 275] width 63 height 7
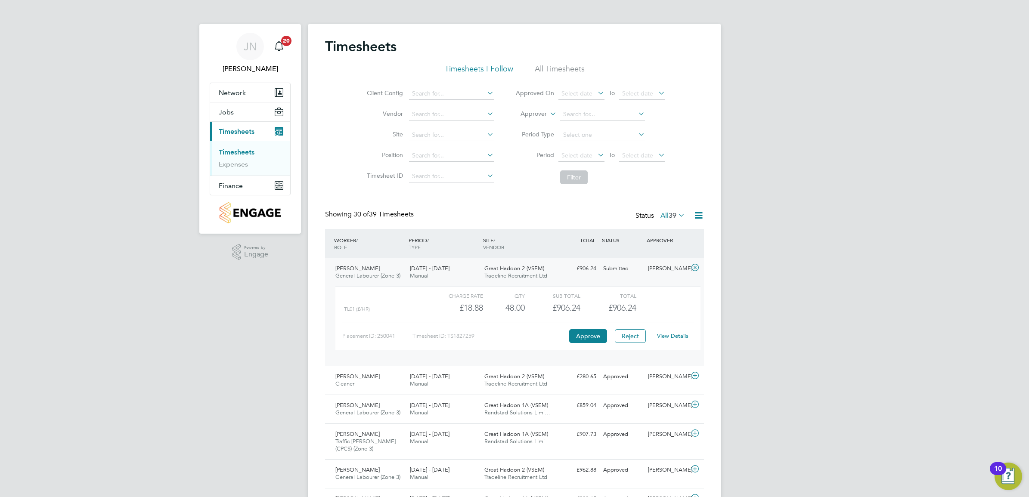
click at [674, 336] on link "View Details" at bounding box center [672, 335] width 31 height 7
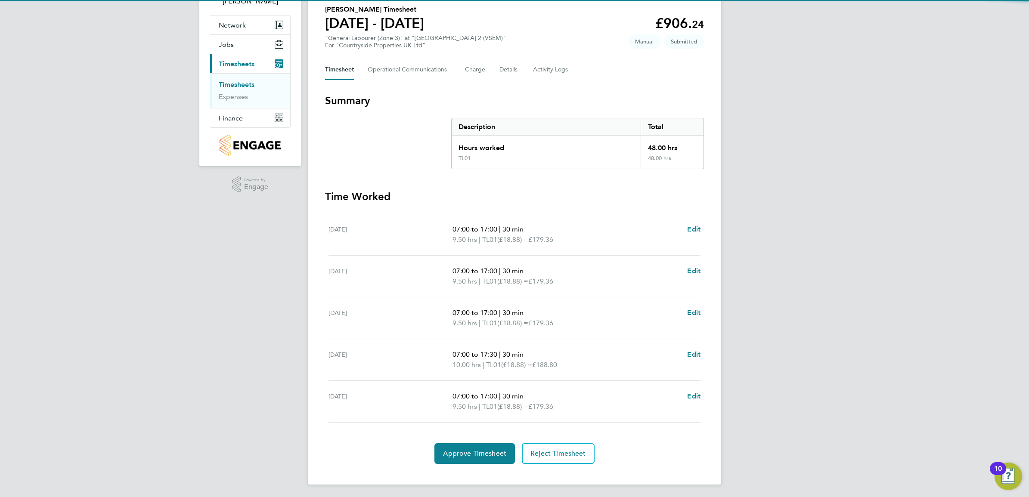
scroll to position [69, 0]
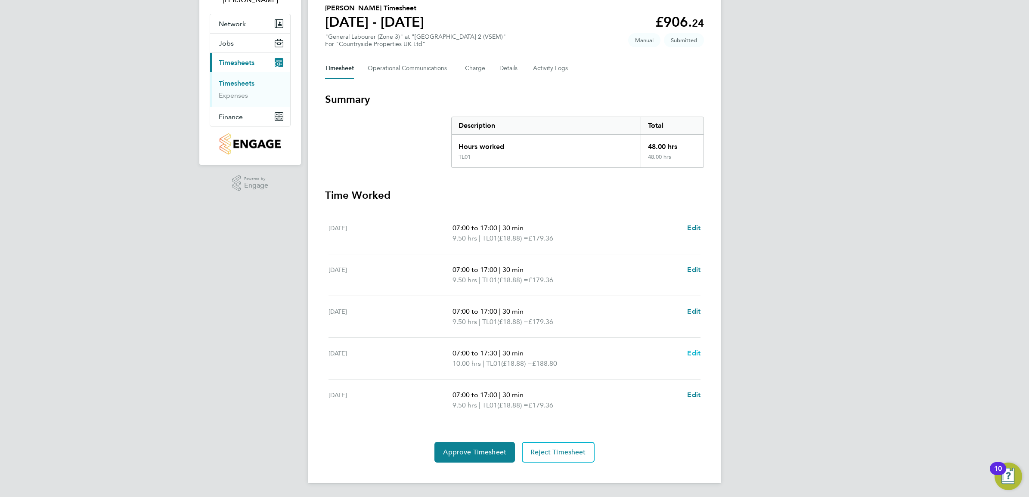
click at [690, 354] on span "Edit" at bounding box center [693, 353] width 13 height 8
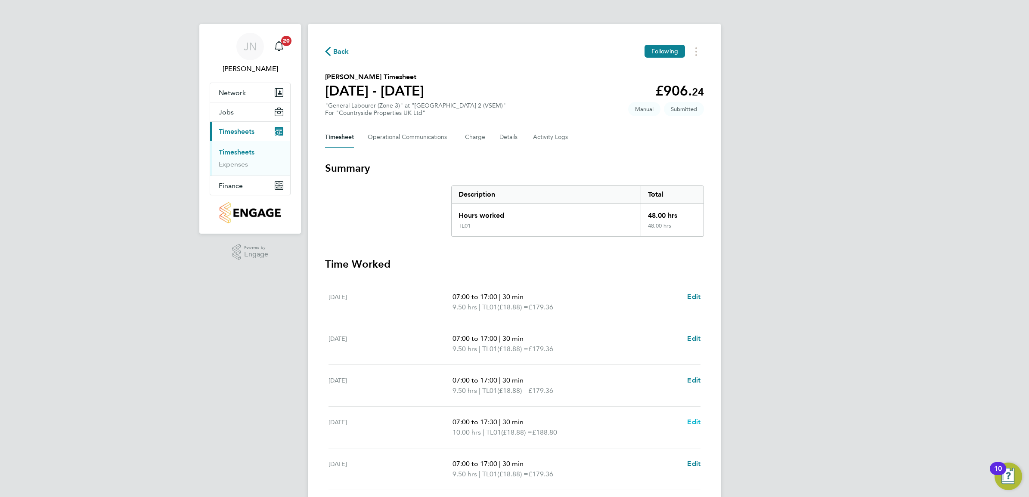
select select "30"
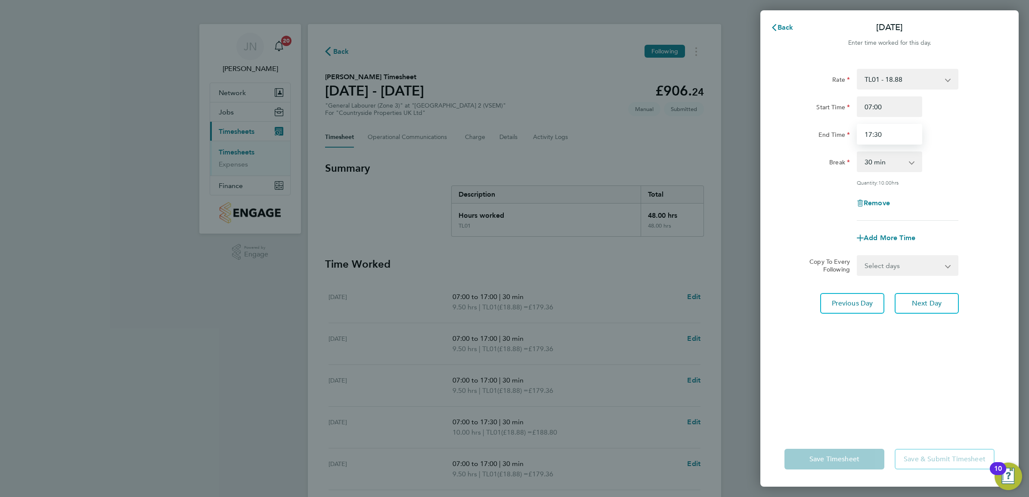
click at [891, 135] on input "17:30" at bounding box center [889, 134] width 65 height 21
type input "17:00"
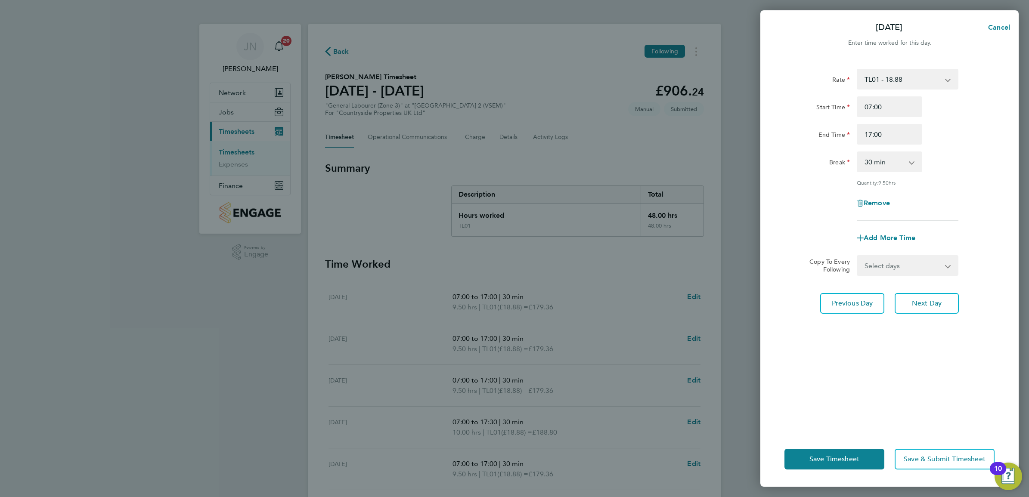
click at [872, 442] on div "Save Timesheet Save & Submit Timesheet" at bounding box center [889, 459] width 258 height 55
click at [851, 455] on span "Save Timesheet" at bounding box center [834, 459] width 50 height 9
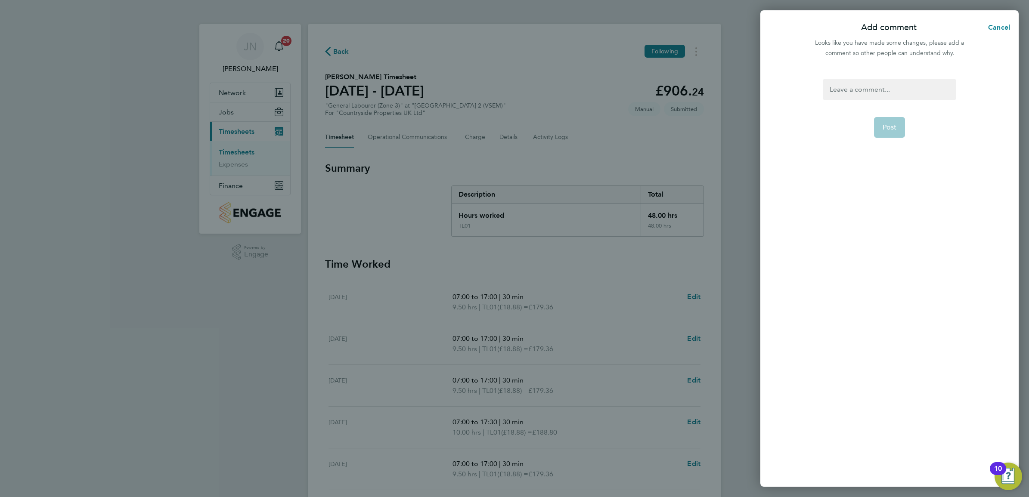
click at [885, 95] on div at bounding box center [889, 89] width 133 height 21
click at [855, 89] on div "Confrimed by site team" at bounding box center [889, 89] width 133 height 21
click at [886, 122] on button "Post" at bounding box center [889, 127] width 31 height 21
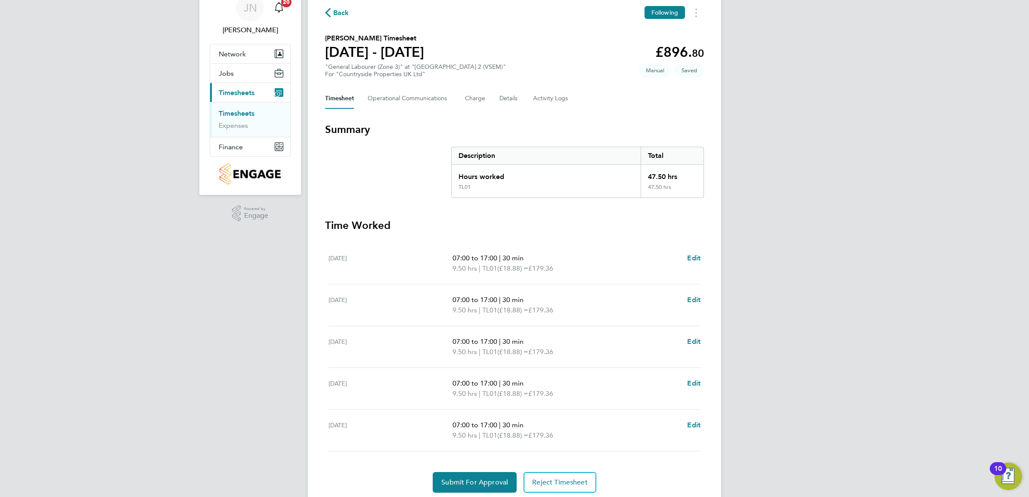
scroll to position [69, 0]
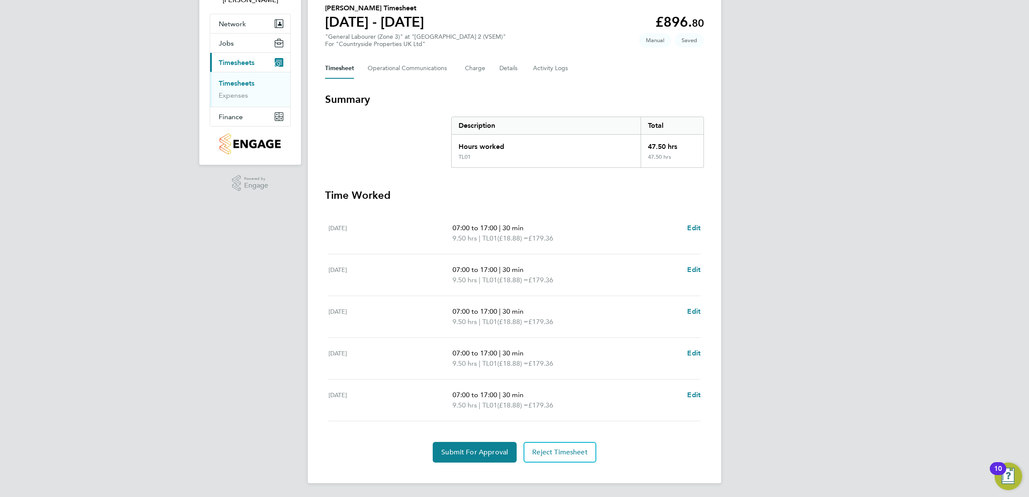
click at [470, 436] on section "Time Worked Mon 15 Sep 07:00 to 17:00 | 30 min 9.50 hrs | TL01 (£18.88) = £179.…" at bounding box center [514, 326] width 379 height 274
click at [474, 446] on button "Submit For Approval" at bounding box center [475, 452] width 84 height 21
click at [236, 82] on link "Timesheets" at bounding box center [237, 83] width 36 height 8
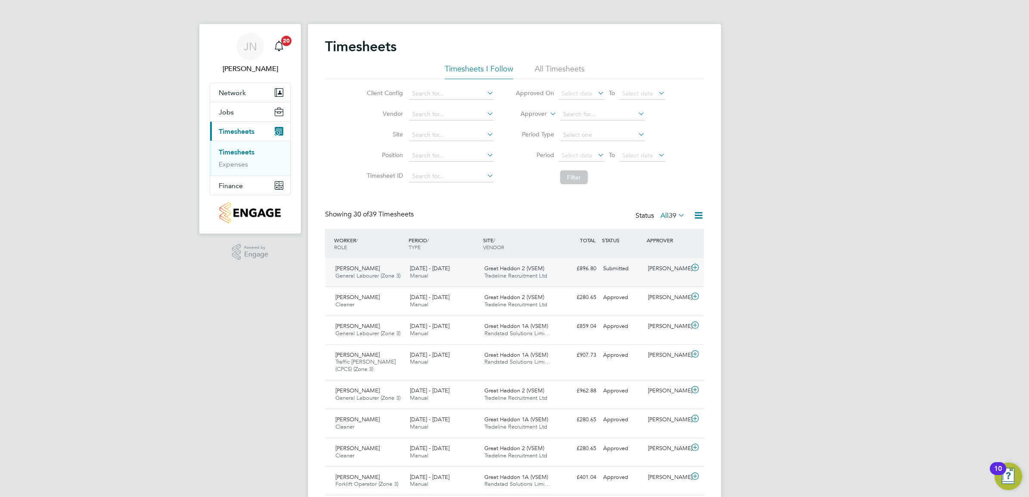
click at [582, 276] on div "£896.80 Submitted" at bounding box center [577, 269] width 45 height 14
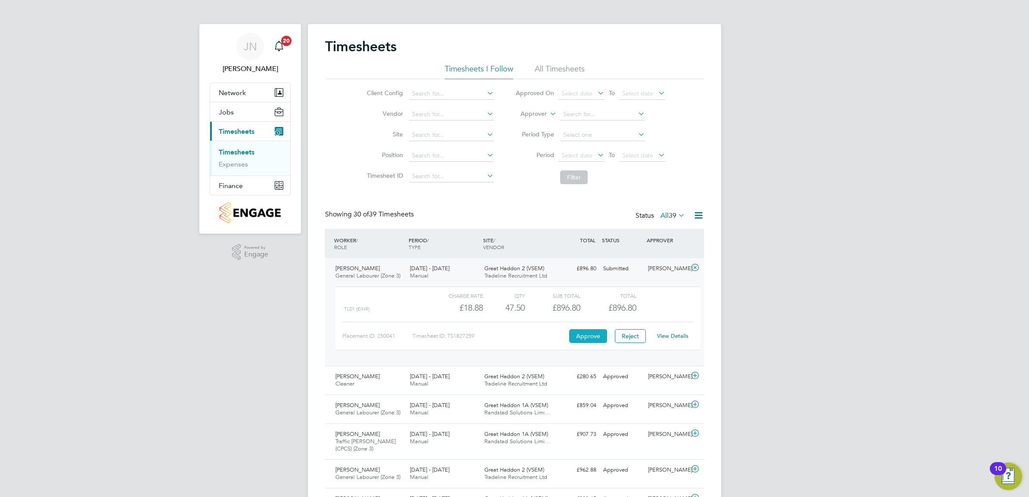
click at [582, 338] on button "Approve" at bounding box center [588, 336] width 38 height 14
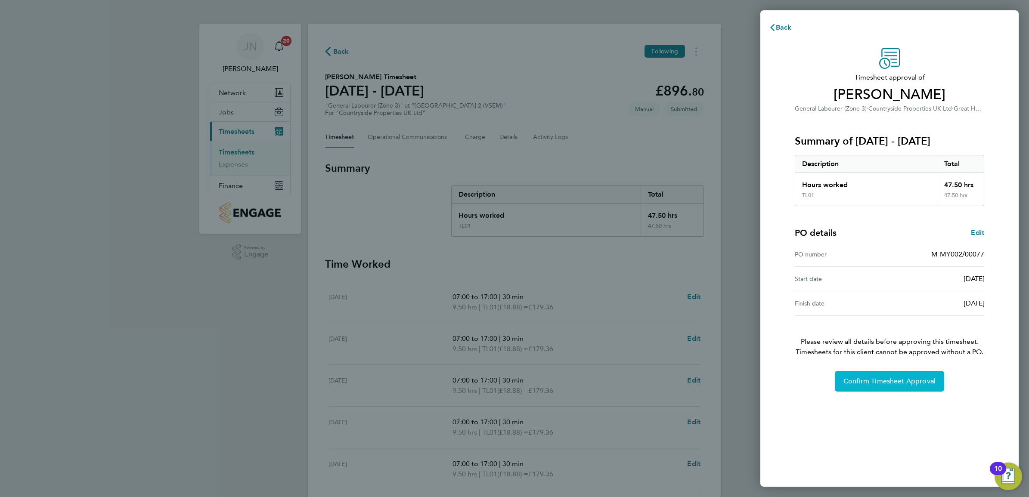
click at [887, 382] on span "Confirm Timesheet Approval" at bounding box center [889, 381] width 92 height 9
